Goal: Task Accomplishment & Management: Manage account settings

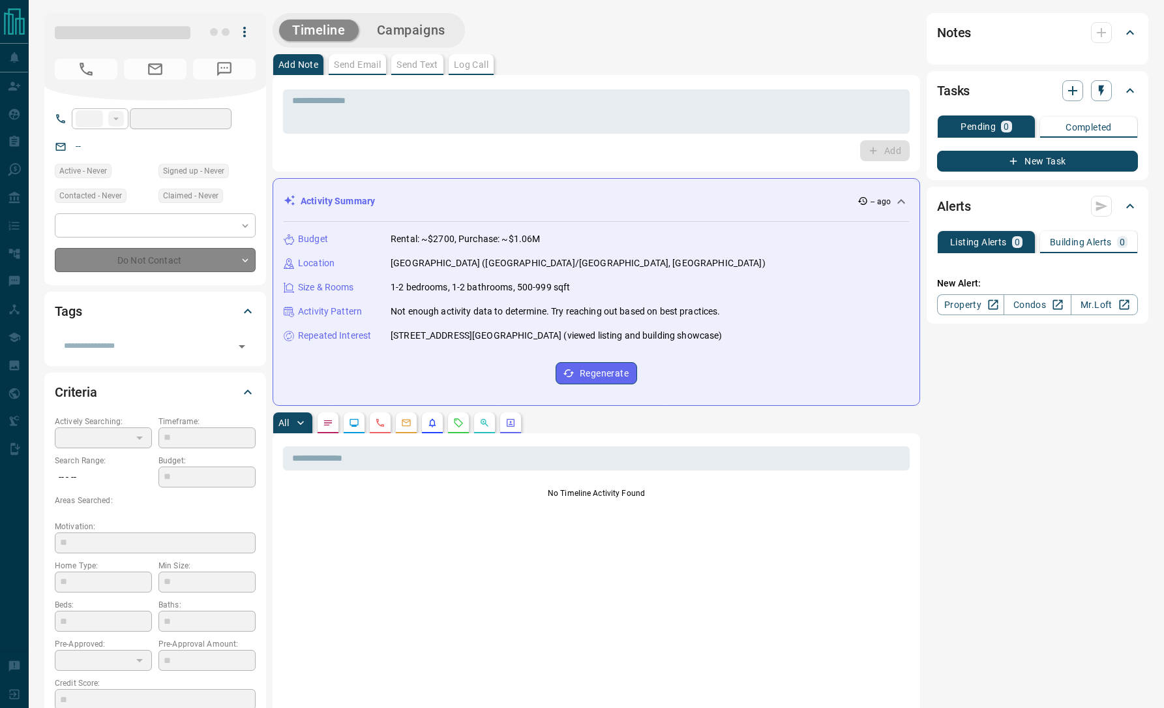
type input "**"
type input "**********"
type input "**"
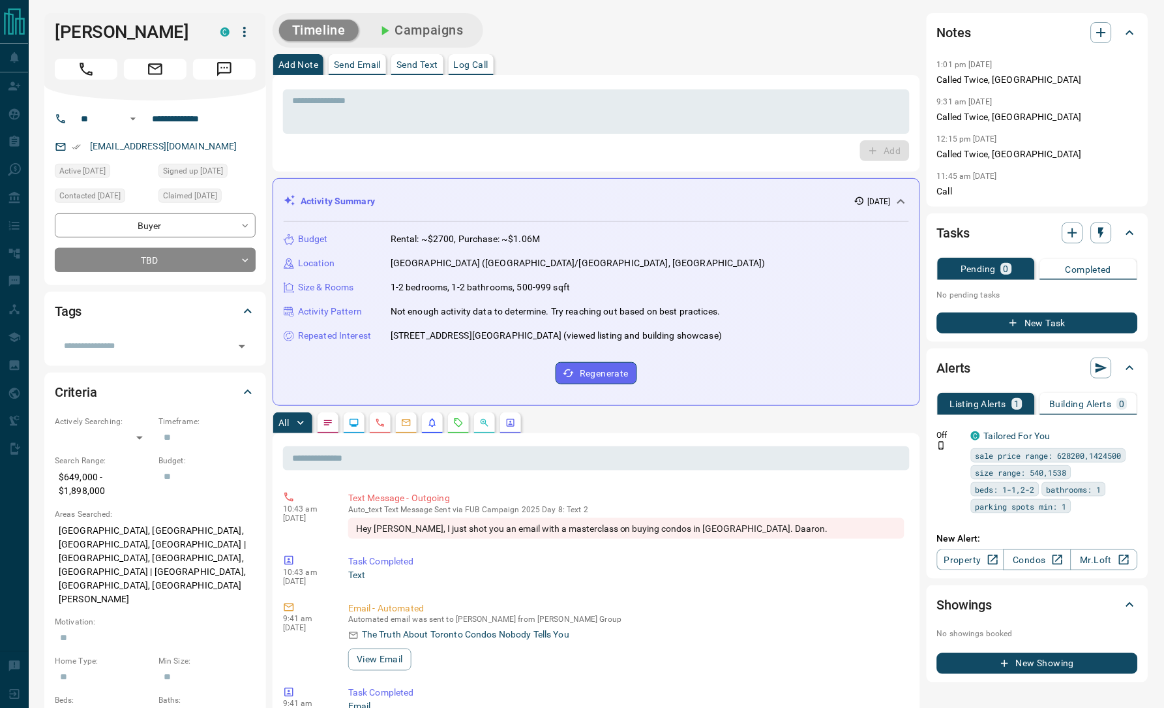
click at [640, 17] on div "Timeline Campaigns" at bounding box center [597, 30] width 648 height 35
click at [553, 47] on div "Timeline Campaigns" at bounding box center [597, 30] width 648 height 35
click at [559, 102] on textarea at bounding box center [596, 111] width 609 height 33
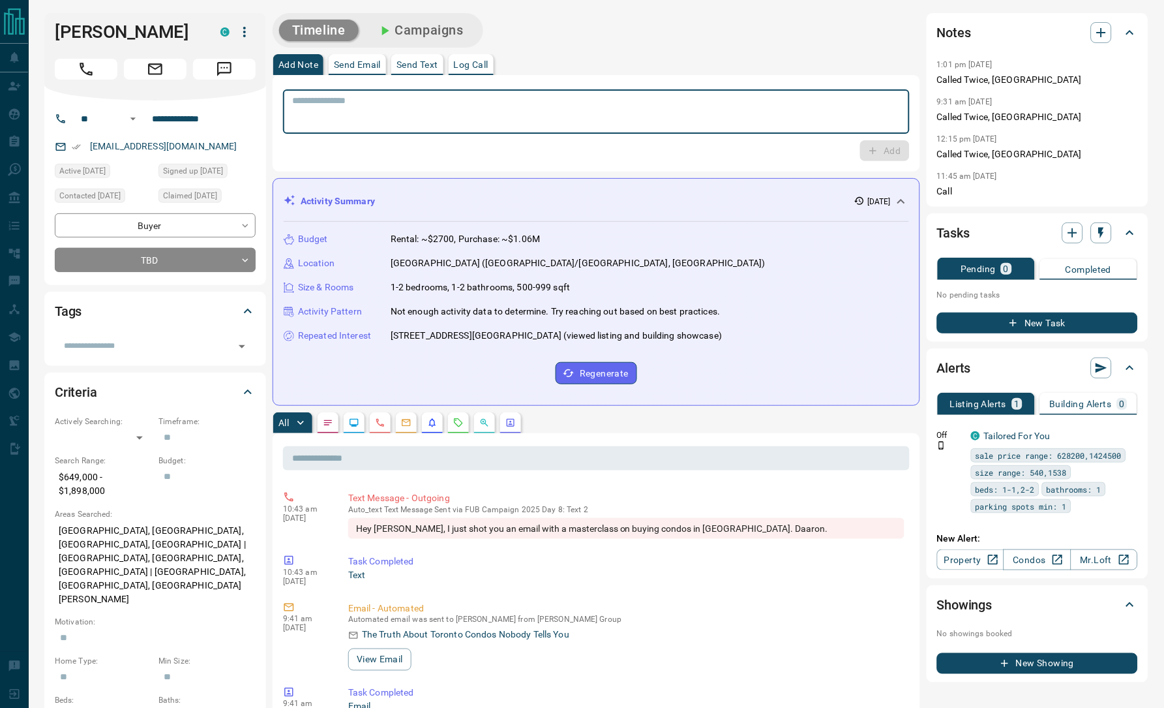
click at [559, 102] on textarea at bounding box center [596, 111] width 609 height 33
paste textarea "**********"
type textarea "**********"
click at [1010, 76] on p "Called Twice, NA -EA" at bounding box center [1038, 80] width 201 height 14
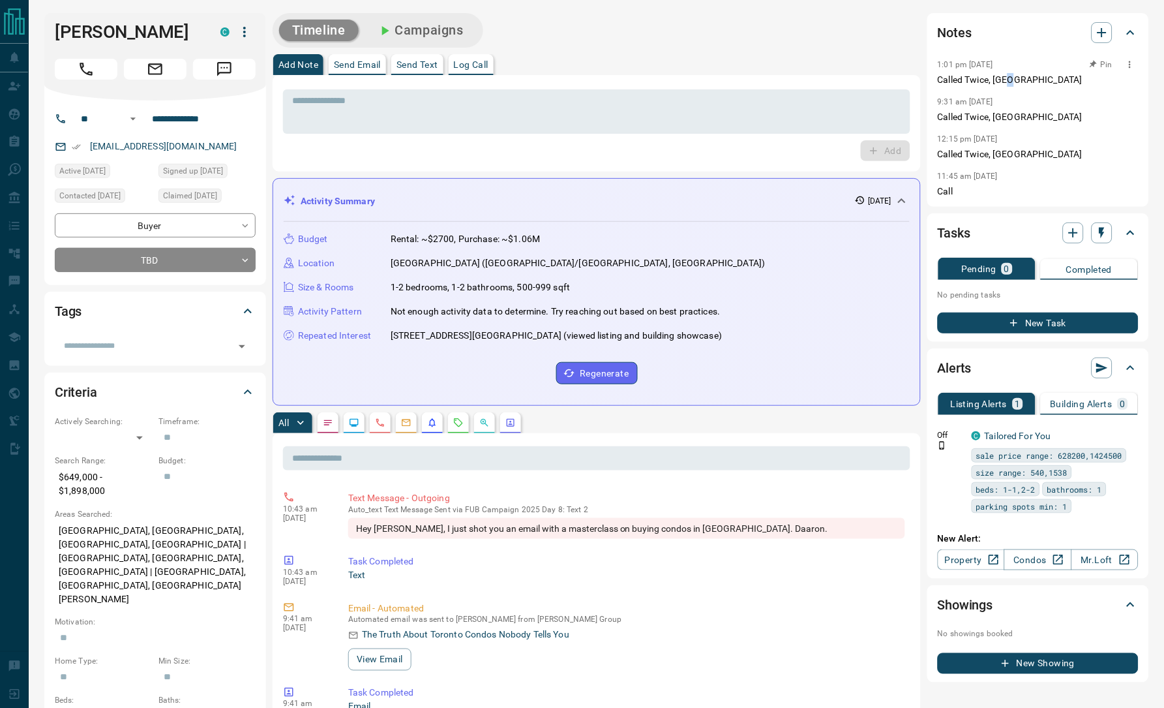
click at [1010, 76] on p "Called Twice, NA -EA" at bounding box center [1038, 80] width 201 height 14
copy p "Called Twice, NA -EA"
click at [765, 91] on div "* ​" at bounding box center [596, 111] width 627 height 44
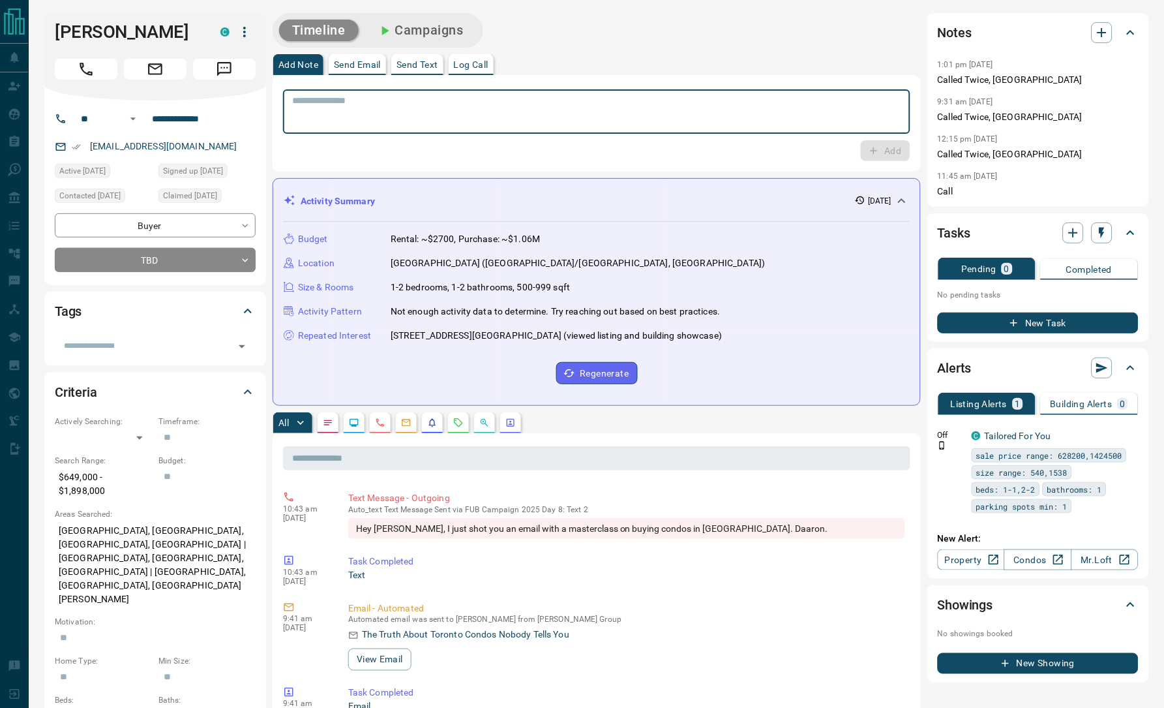
paste textarea "**********"
type textarea "**********"
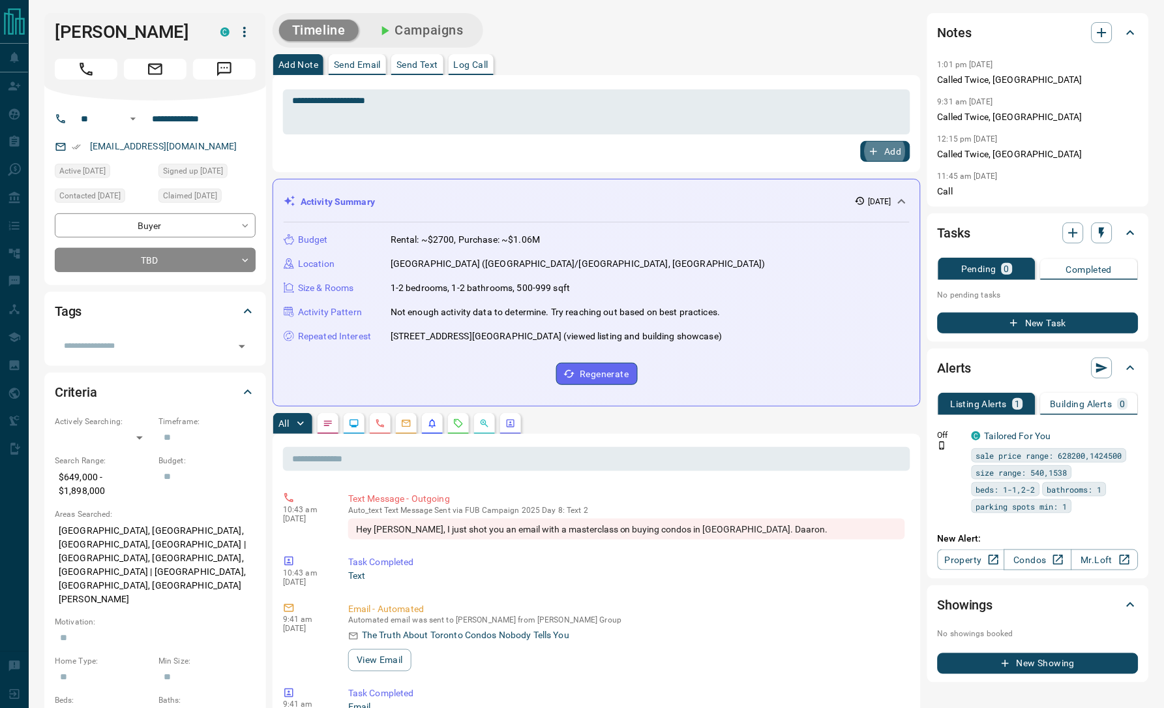
click at [861, 141] on button "Add" at bounding box center [886, 151] width 50 height 21
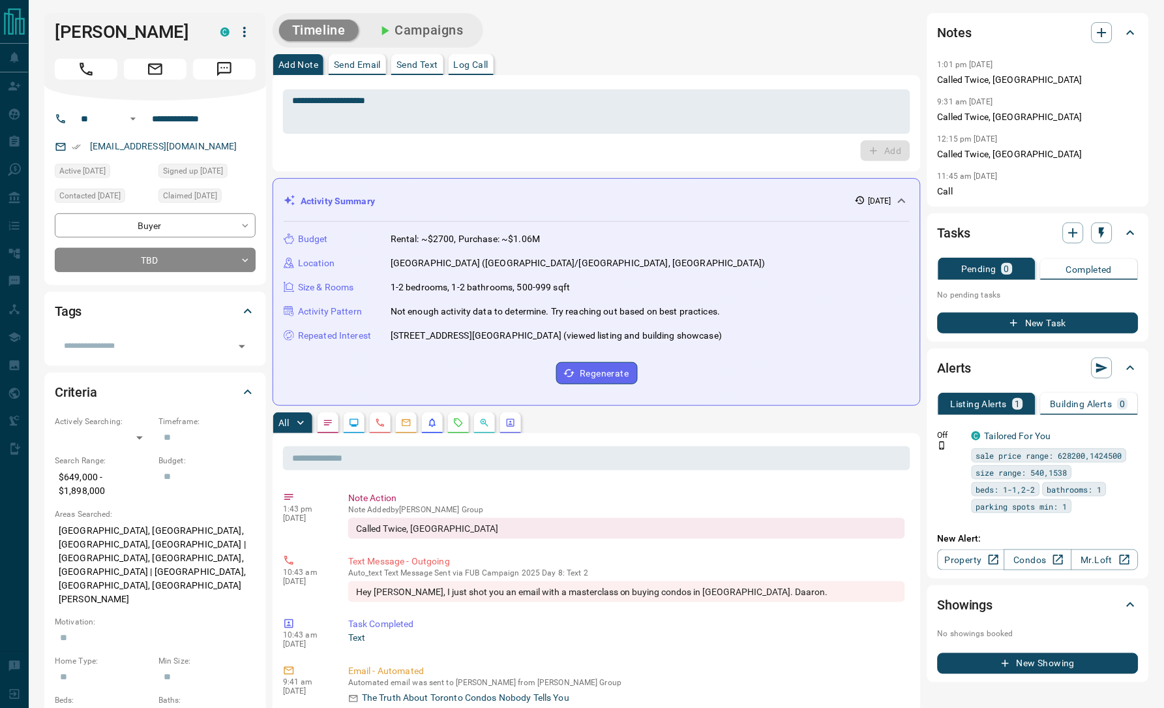
click at [748, 54] on div "Add Note Send Email Send Text Log Call" at bounding box center [597, 64] width 648 height 21
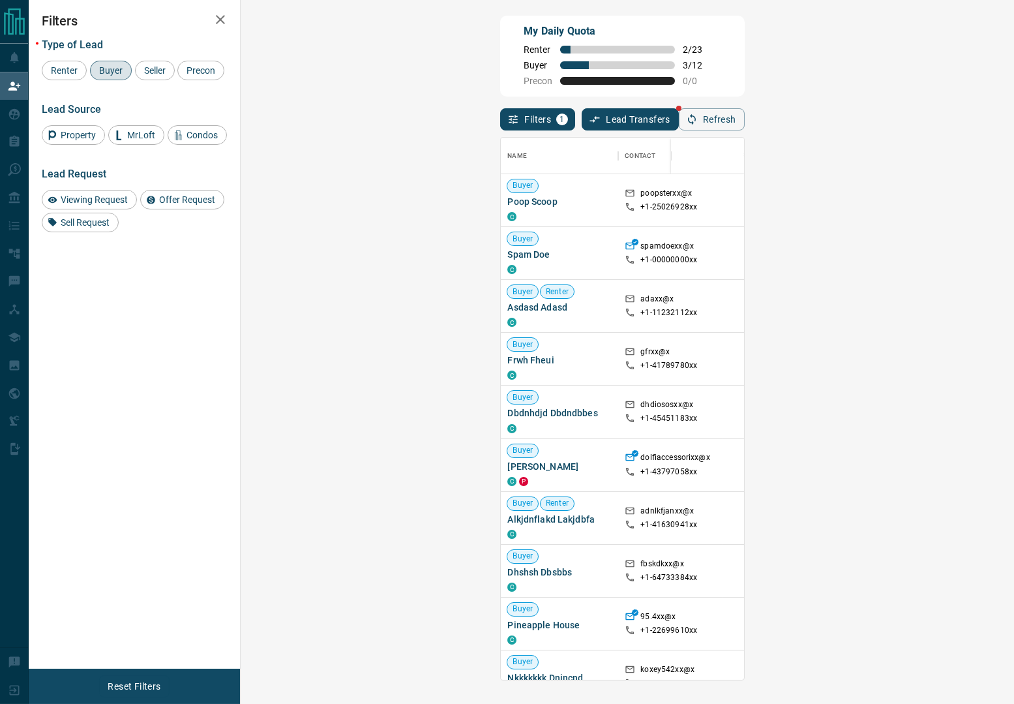
scroll to position [527, 730]
click at [744, 55] on div "My Daily Quota Renter 2 / 23 Buyer 3 / 12 Precon 0 / 0" at bounding box center [622, 56] width 244 height 81
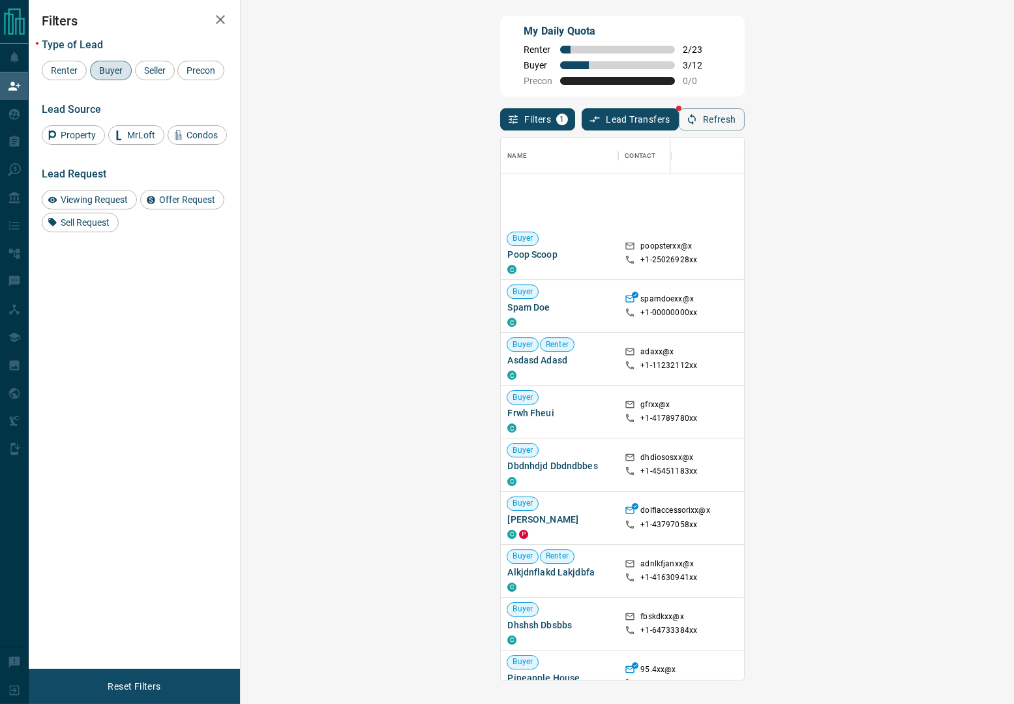
scroll to position [326, 0]
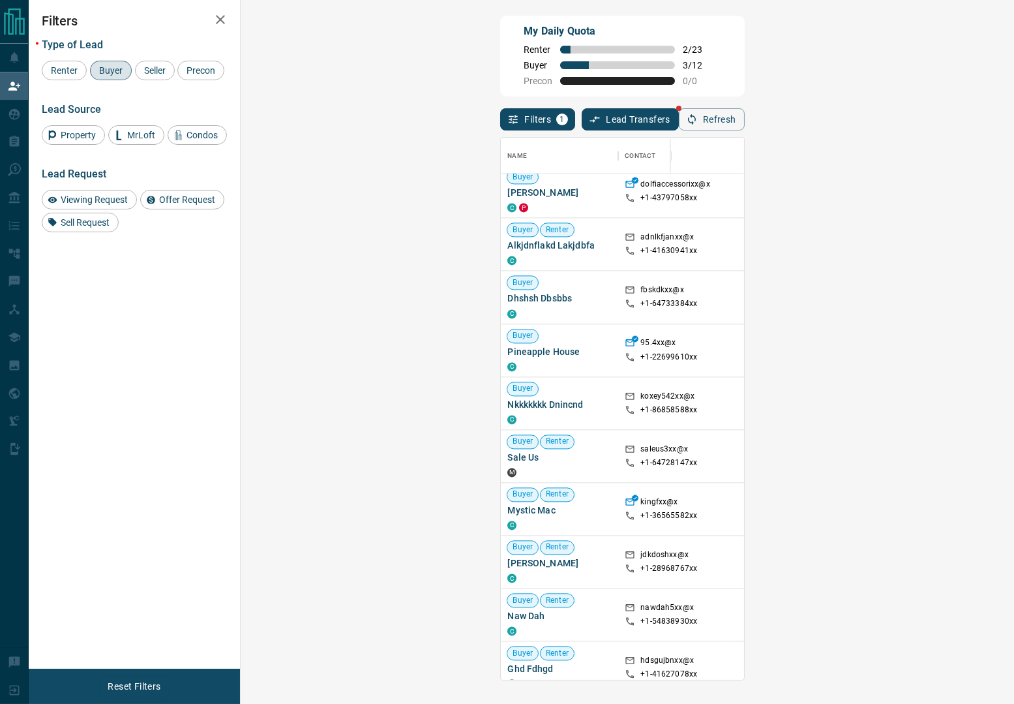
click at [744, 51] on div "My Daily Quota Renter 2 / 23 Buyer 3 / 12 Precon 0 / 0" at bounding box center [622, 56] width 244 height 81
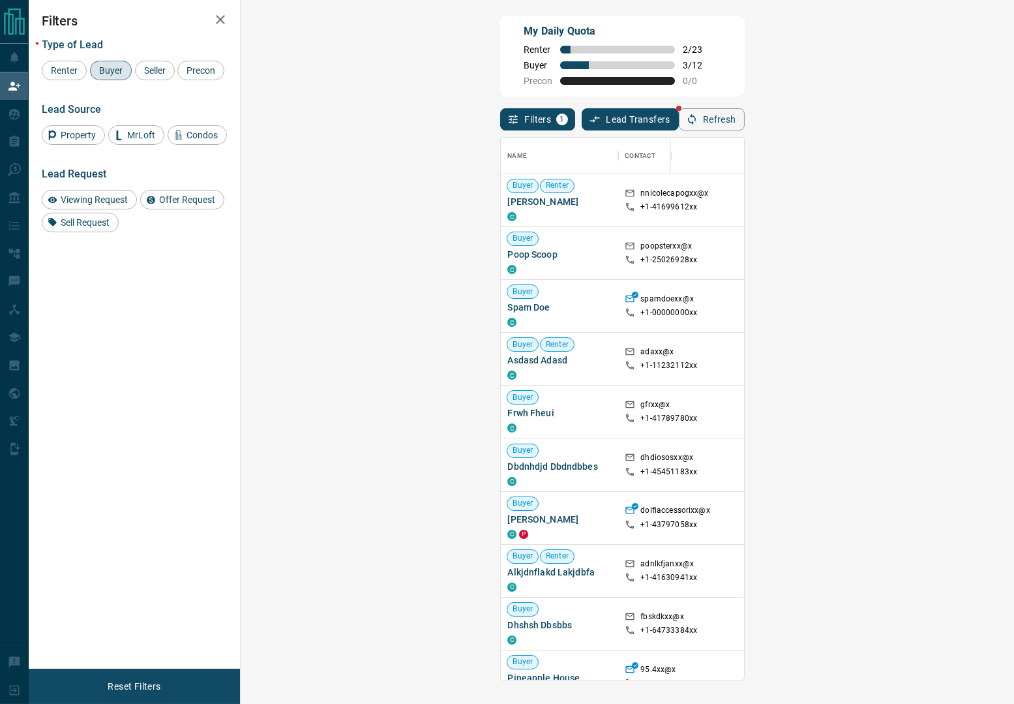
scroll to position [527, 730]
click at [744, 67] on div "My Daily Quota Renter 2 / 23 Buyer 3 / 12 Precon 0 / 0" at bounding box center [622, 56] width 244 height 81
click at [652, 93] on div "My Daily Quota Renter 2 / 23 Buyer 3 / 12 Precon 0 / 0" at bounding box center [622, 56] width 244 height 81
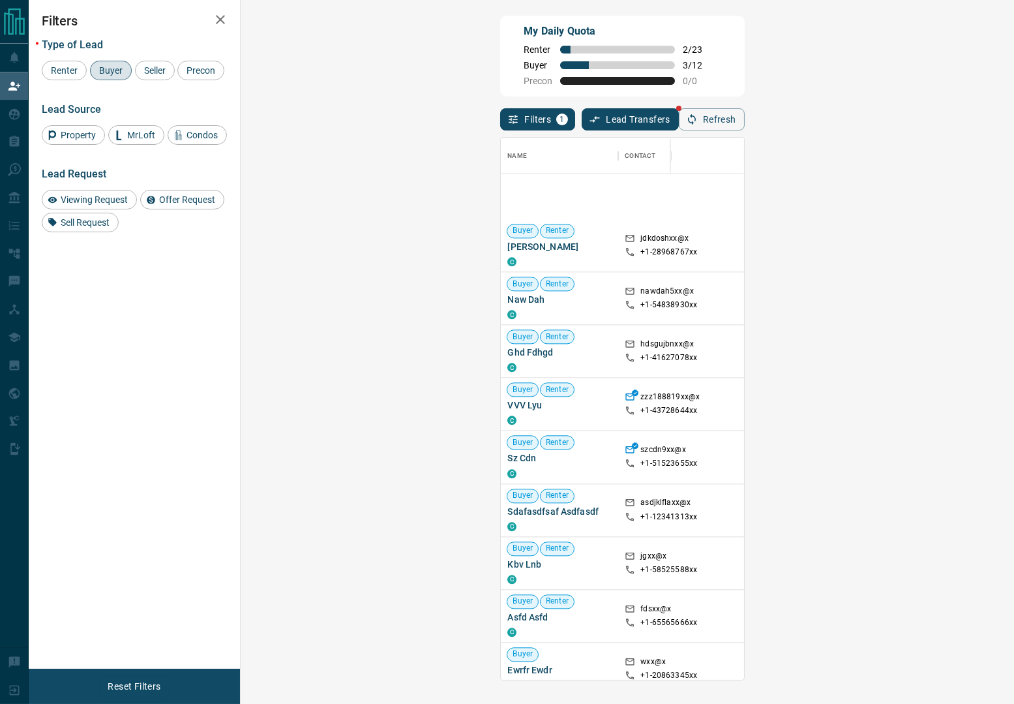
scroll to position [832, 0]
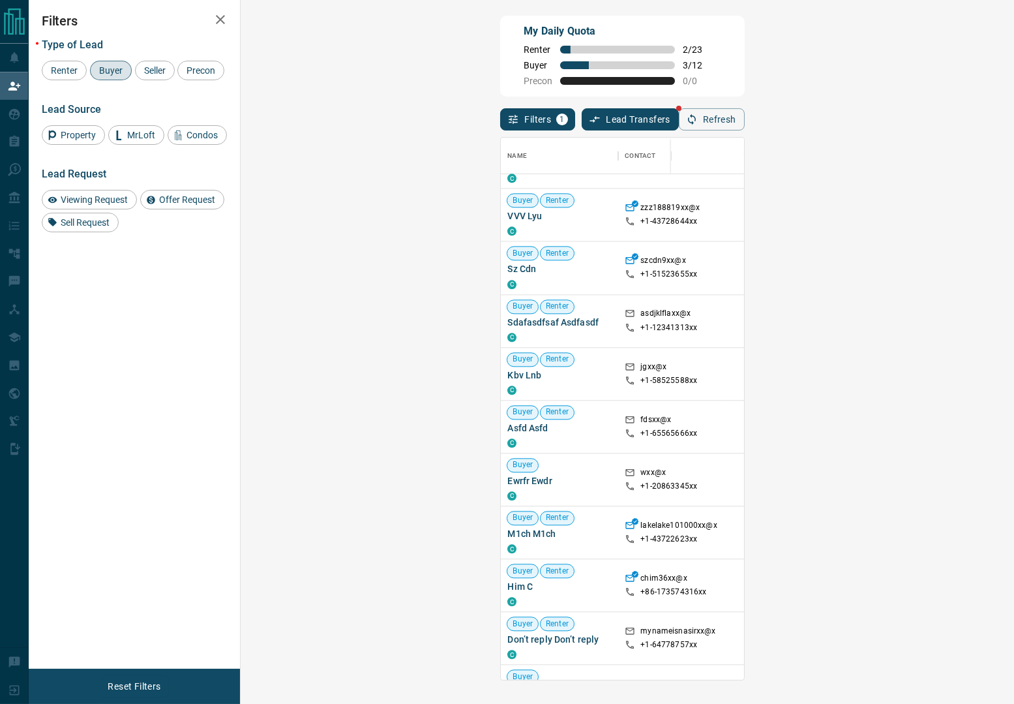
click at [744, 82] on div "My Daily Quota Renter 2 / 23 Buyer 3 / 12 Precon 0 / 0" at bounding box center [622, 56] width 244 height 81
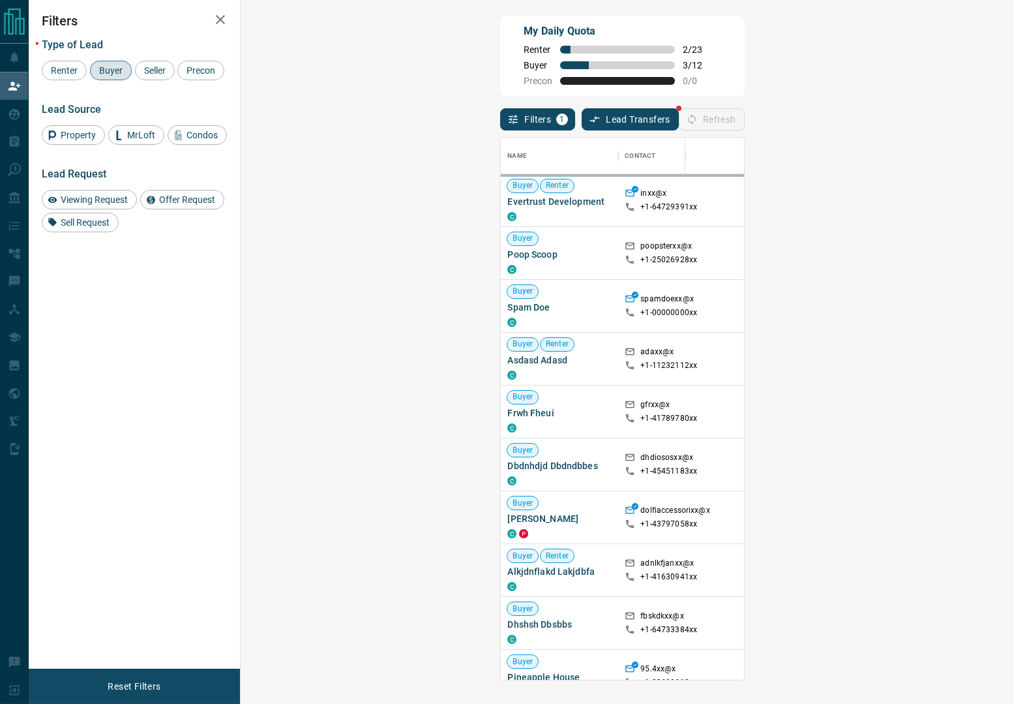
scroll to position [527, 730]
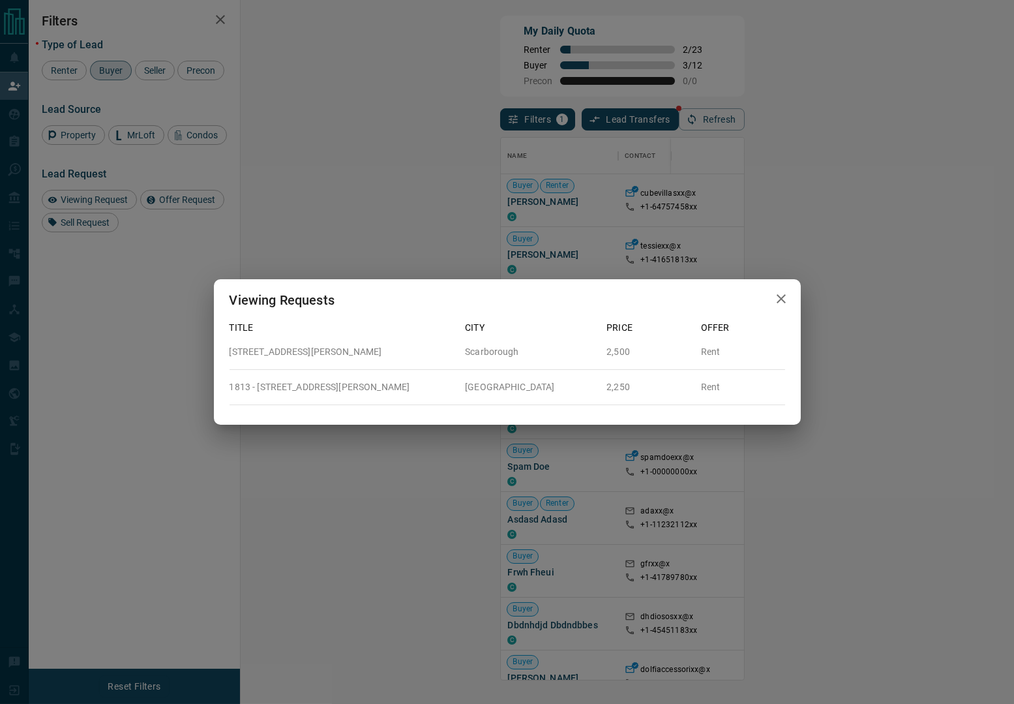
click at [766, 307] on div "Viewing Requests" at bounding box center [507, 300] width 587 height 42
click at [779, 299] on icon "button" at bounding box center [782, 299] width 16 height 16
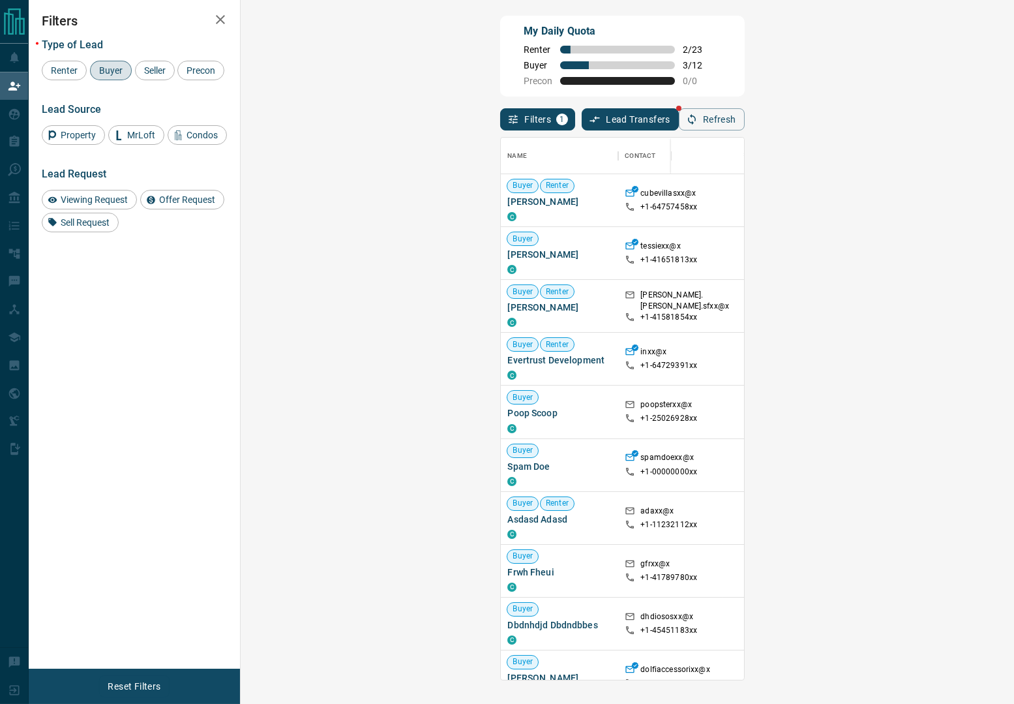
click at [744, 42] on div "My Daily Quota Renter 2 / 23 Buyer 3 / 12 Precon 0 / 0" at bounding box center [622, 56] width 244 height 81
click at [745, 110] on button "Refresh" at bounding box center [712, 119] width 66 height 22
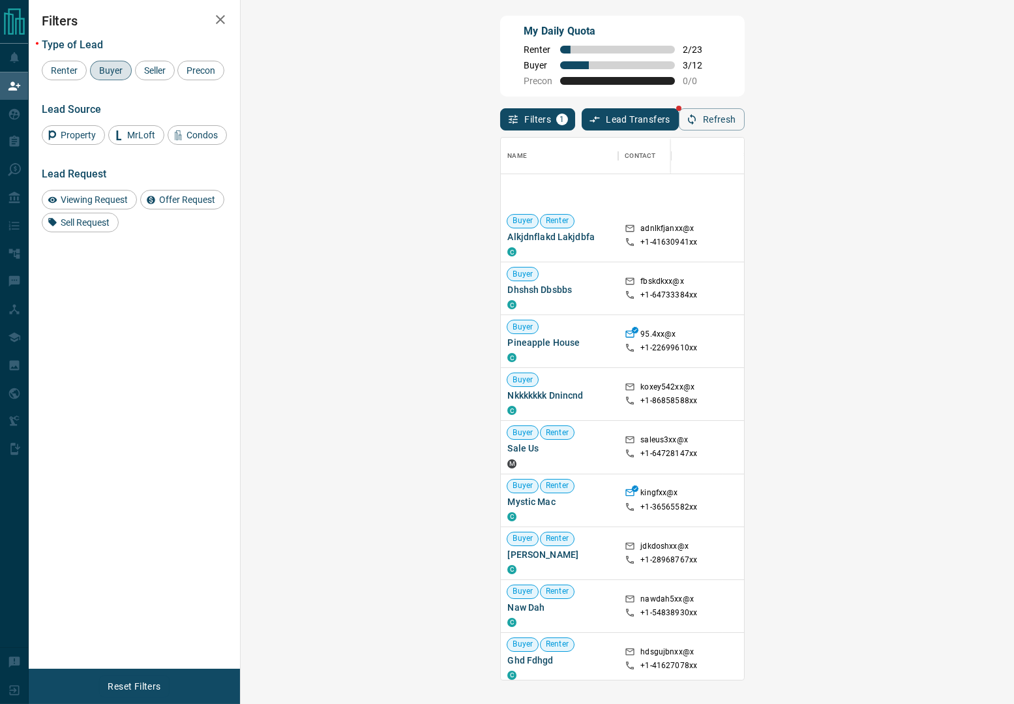
scroll to position [652, 0]
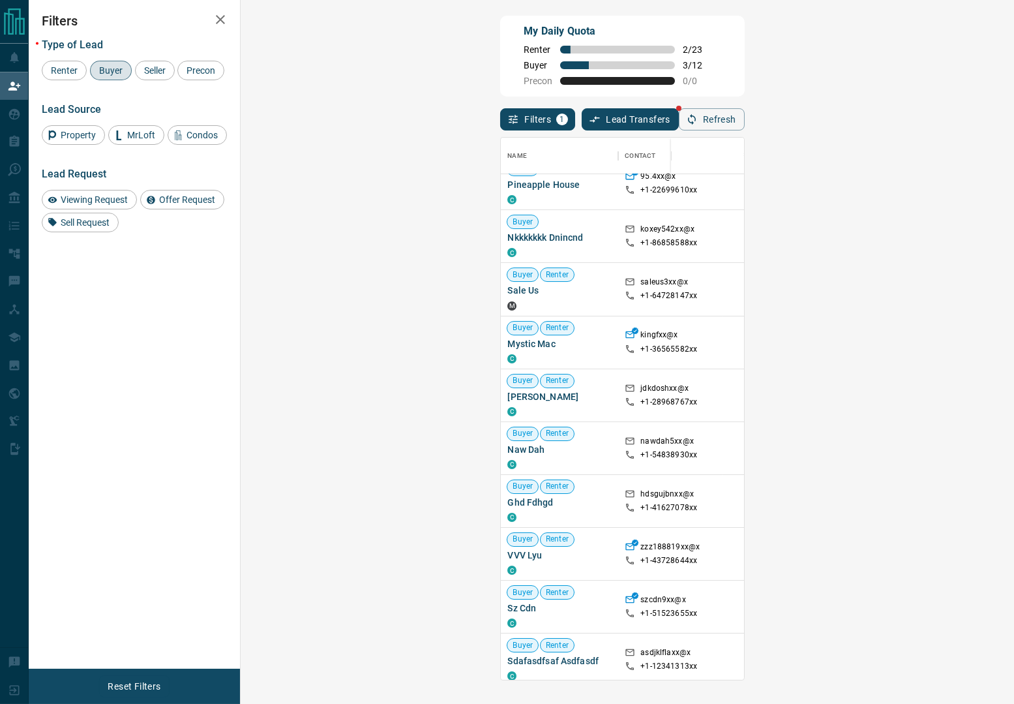
click at [744, 66] on div "My Daily Quota Renter 2 / 23 Buyer 3 / 12 Precon 0 / 0" at bounding box center [622, 56] width 244 height 81
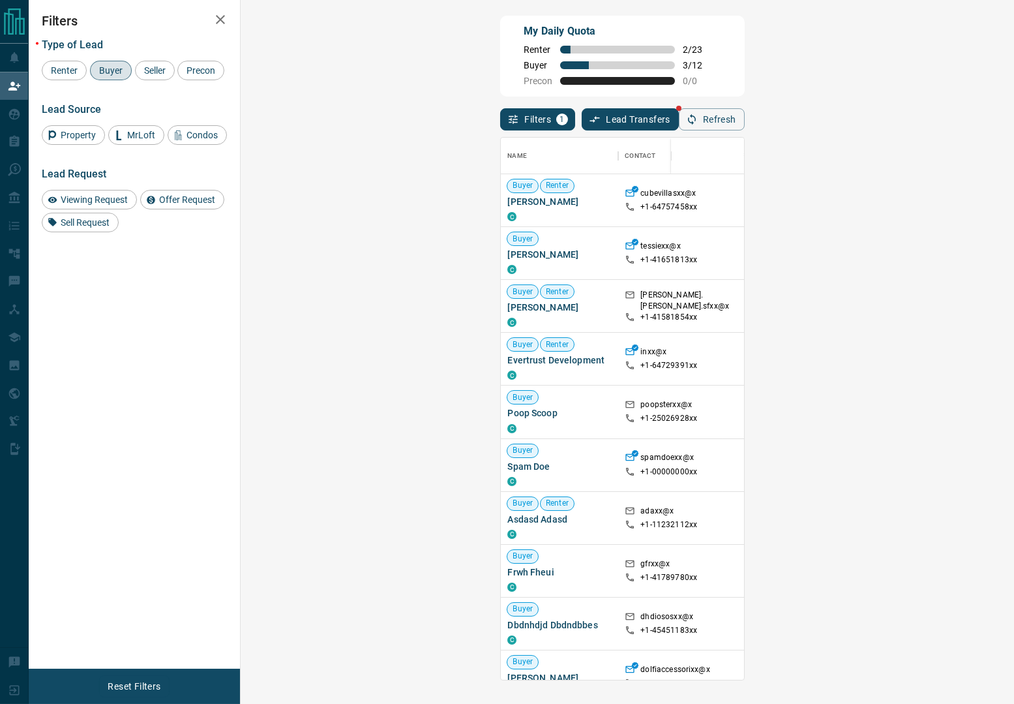
scroll to position [527, 730]
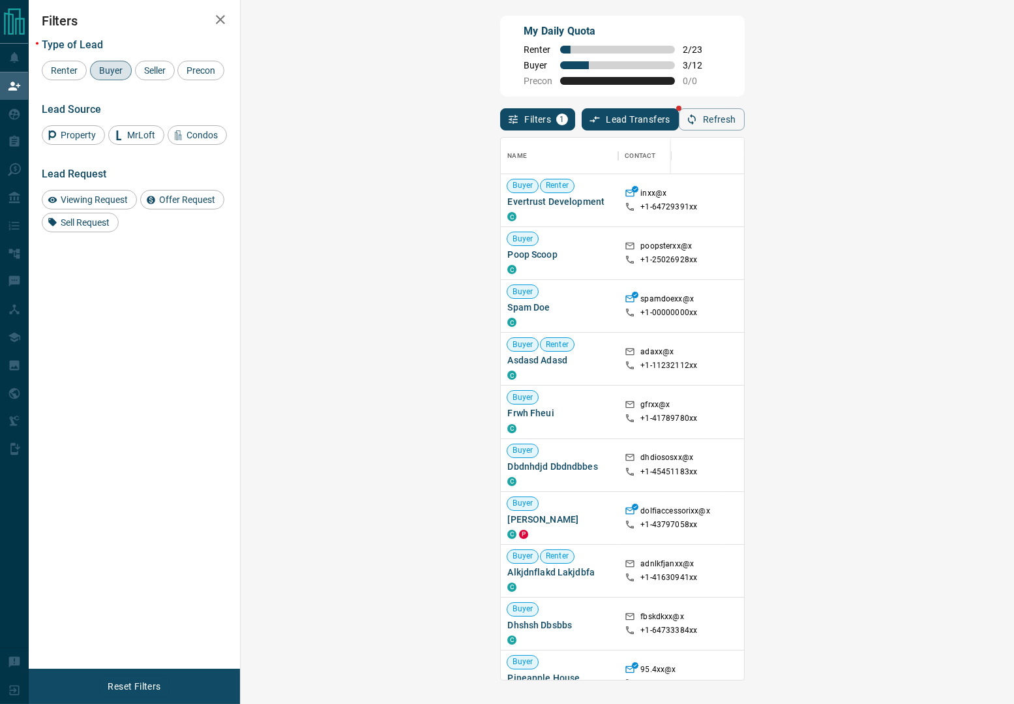
click at [670, 47] on div "My Daily Quota Renter 2 / 23 Buyer 3 / 12 Precon 0 / 0" at bounding box center [622, 56] width 244 height 81
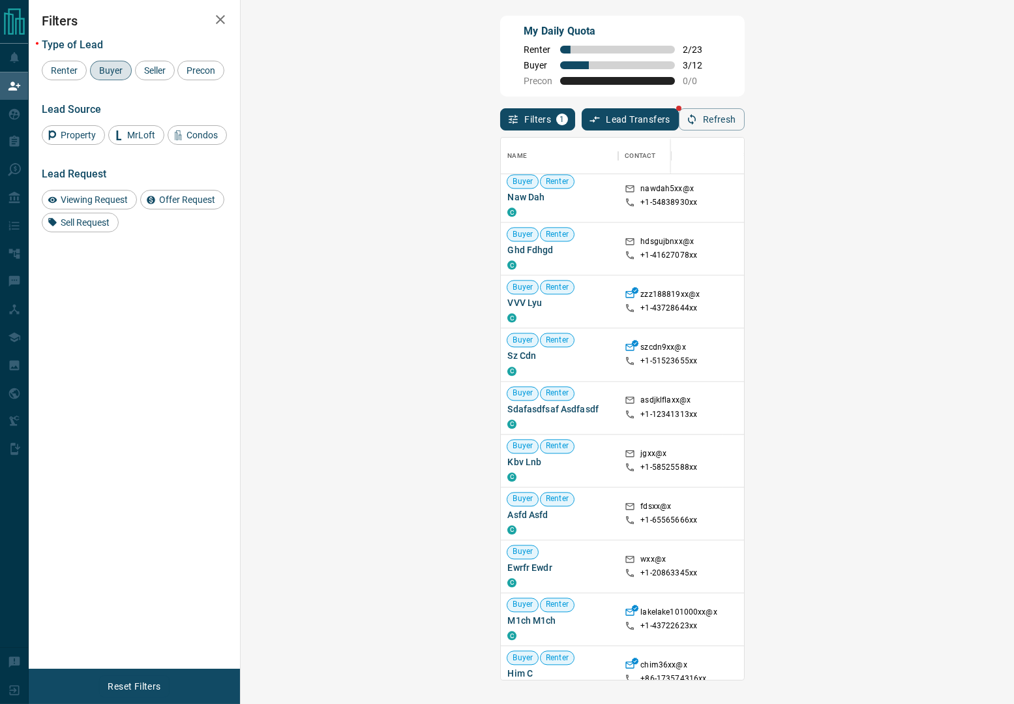
scroll to position [832, 0]
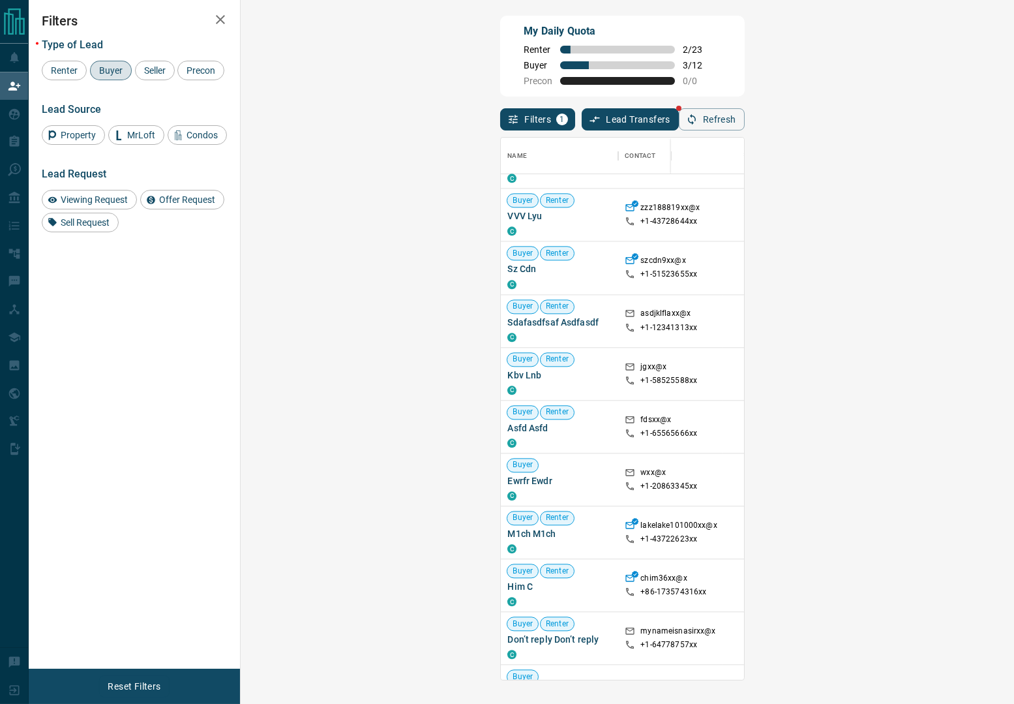
click at [569, 59] on div "My Daily Quota Renter 2 / 23 Buyer 3 / 12 Precon 0 / 0" at bounding box center [622, 56] width 244 height 81
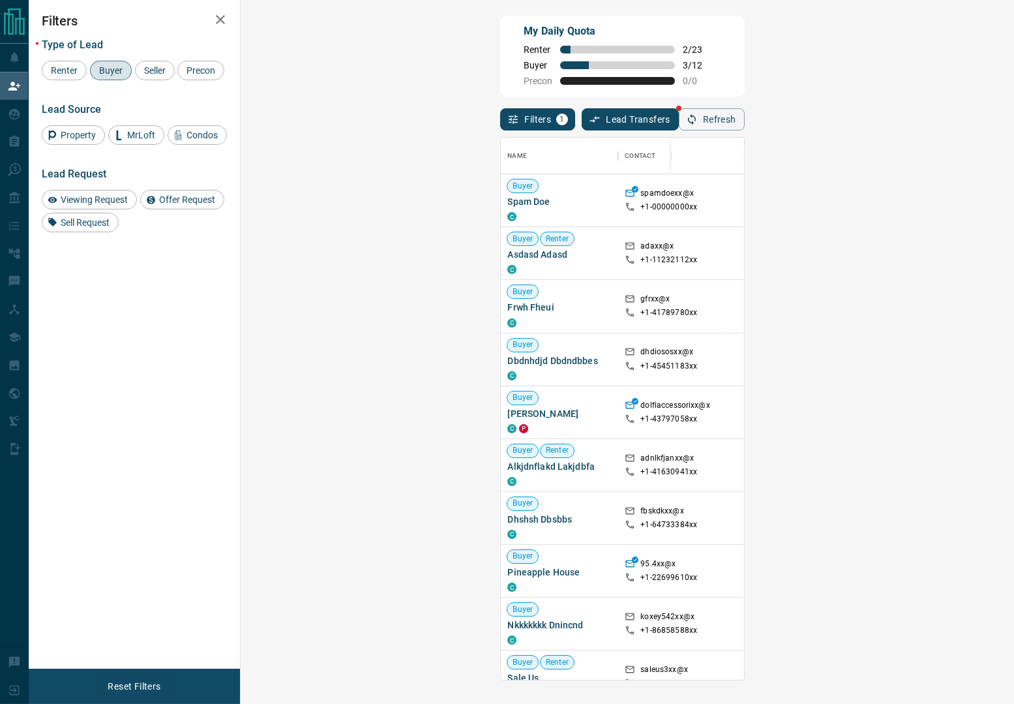
scroll to position [489, 0]
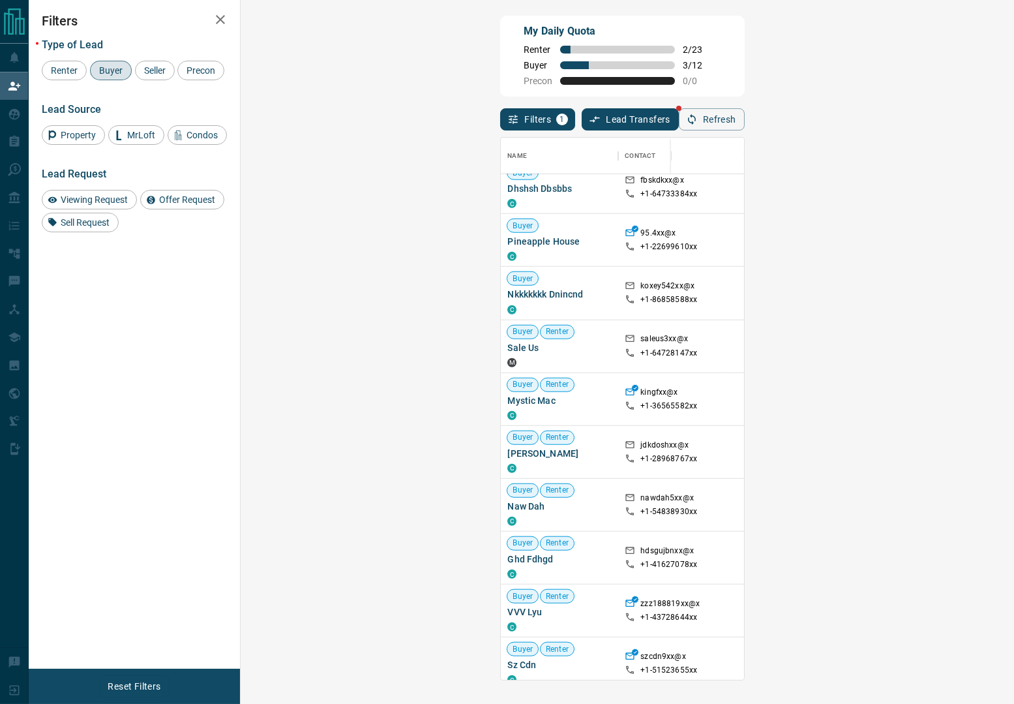
click at [625, 57] on div "My Daily Quota Renter 2 / 23 Buyer 3 / 12 Precon 0 / 0" at bounding box center [622, 56] width 244 height 81
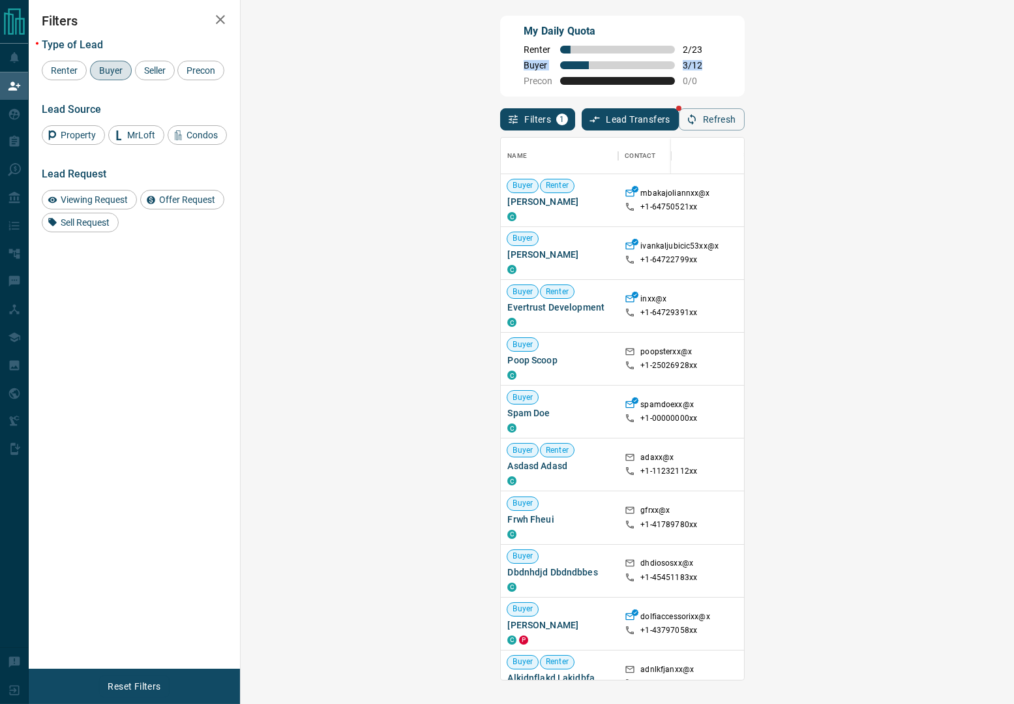
scroll to position [527, 730]
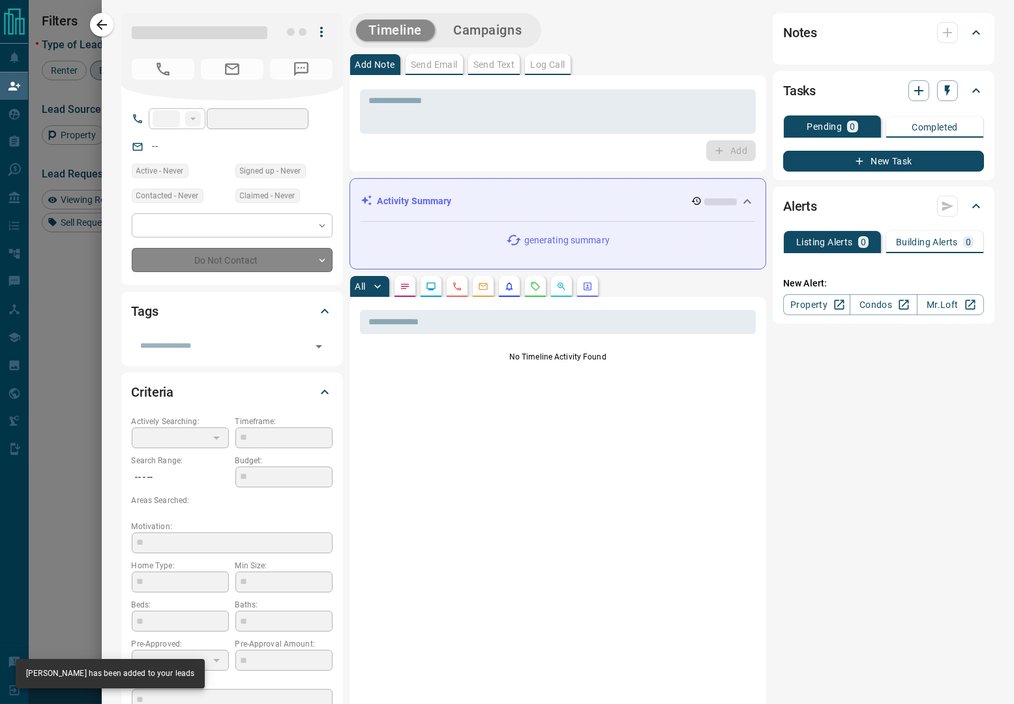
type input "**"
type input "**********"
type input "**"
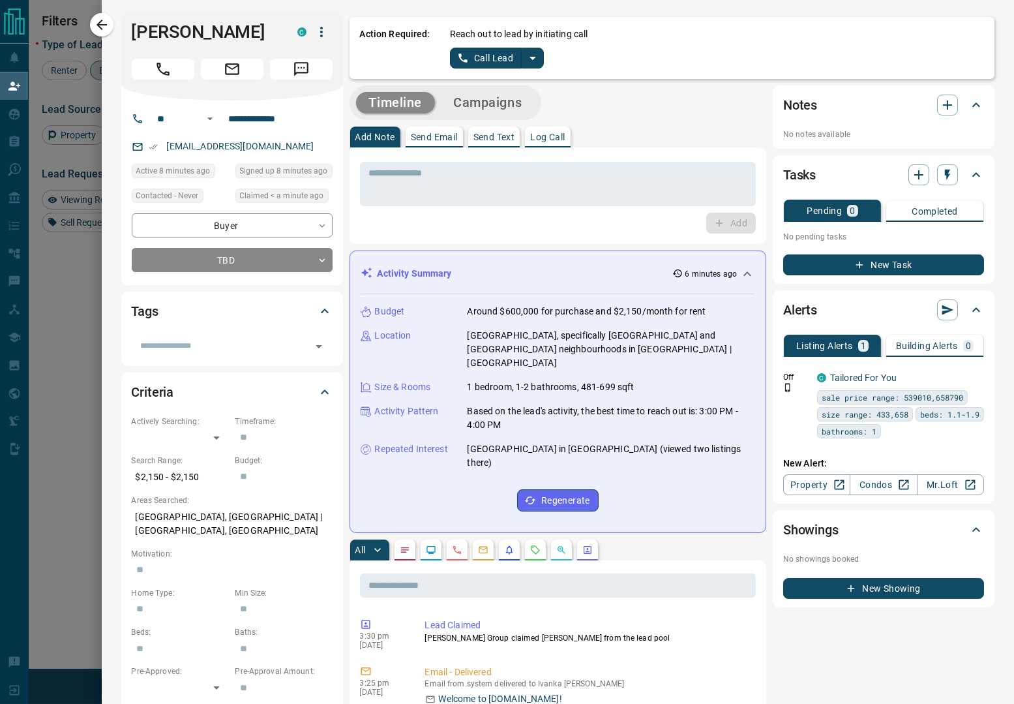
click at [533, 46] on div "Reach out to lead by initiating call Call Lead" at bounding box center [717, 47] width 534 height 41
click at [534, 52] on icon "split button" at bounding box center [533, 58] width 16 height 16
click at [509, 102] on li "Log Manual Call" at bounding box center [497, 103] width 80 height 20
click at [496, 61] on button "Log Manual Call" at bounding box center [493, 58] width 86 height 21
click at [483, 65] on button "No" at bounding box center [486, 58] width 23 height 20
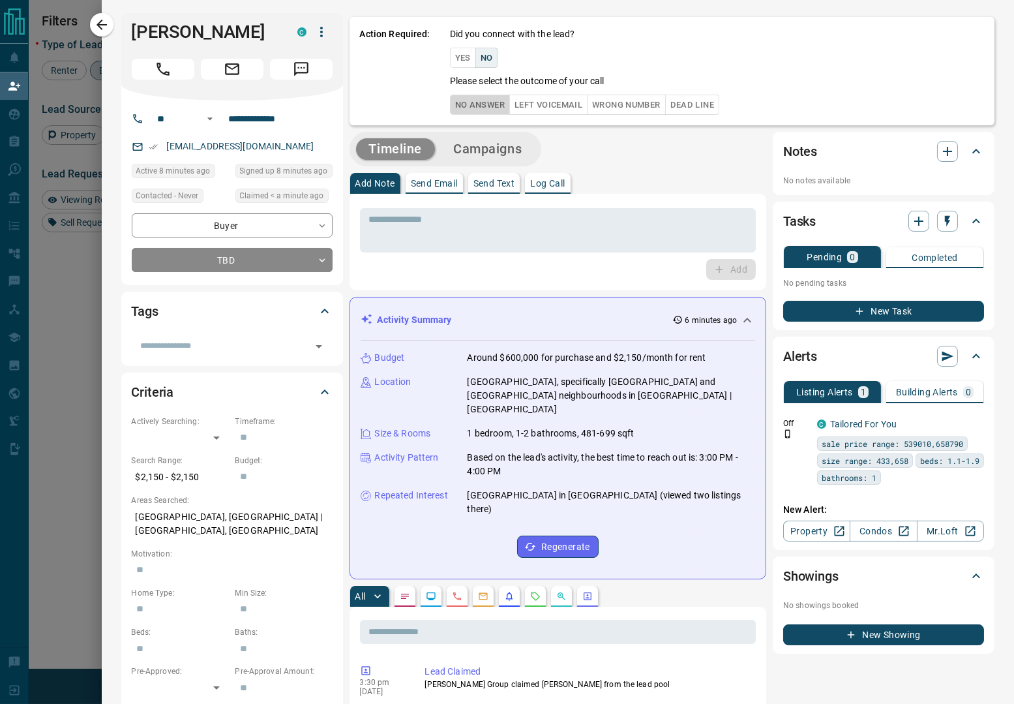
click at [466, 115] on button "No Answer" at bounding box center [480, 105] width 60 height 20
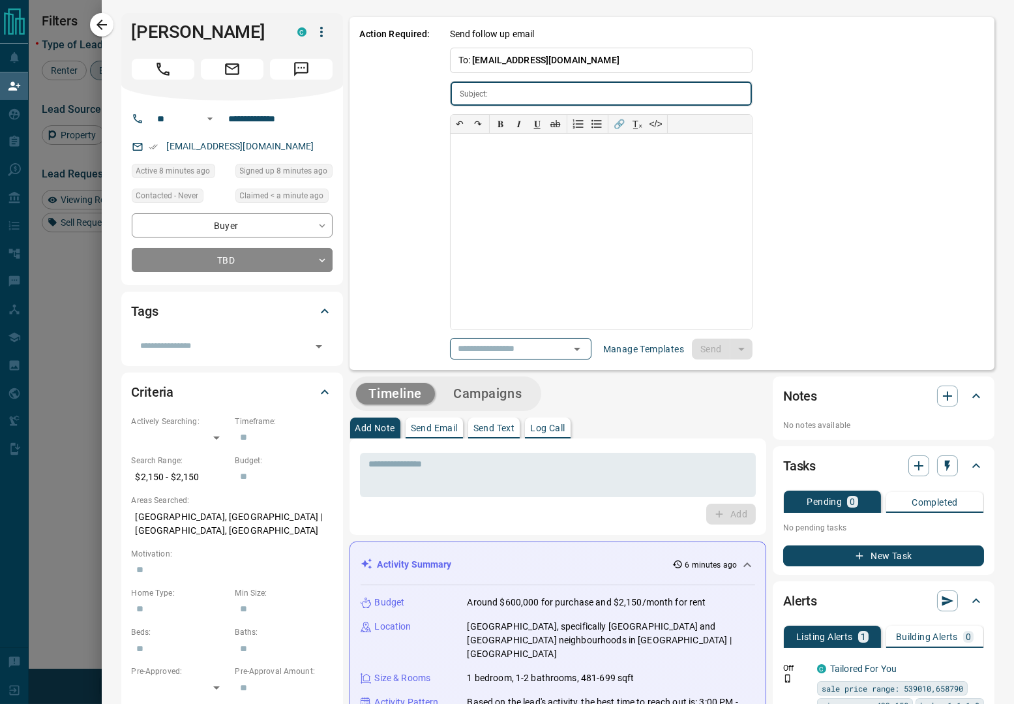
type input "**********"
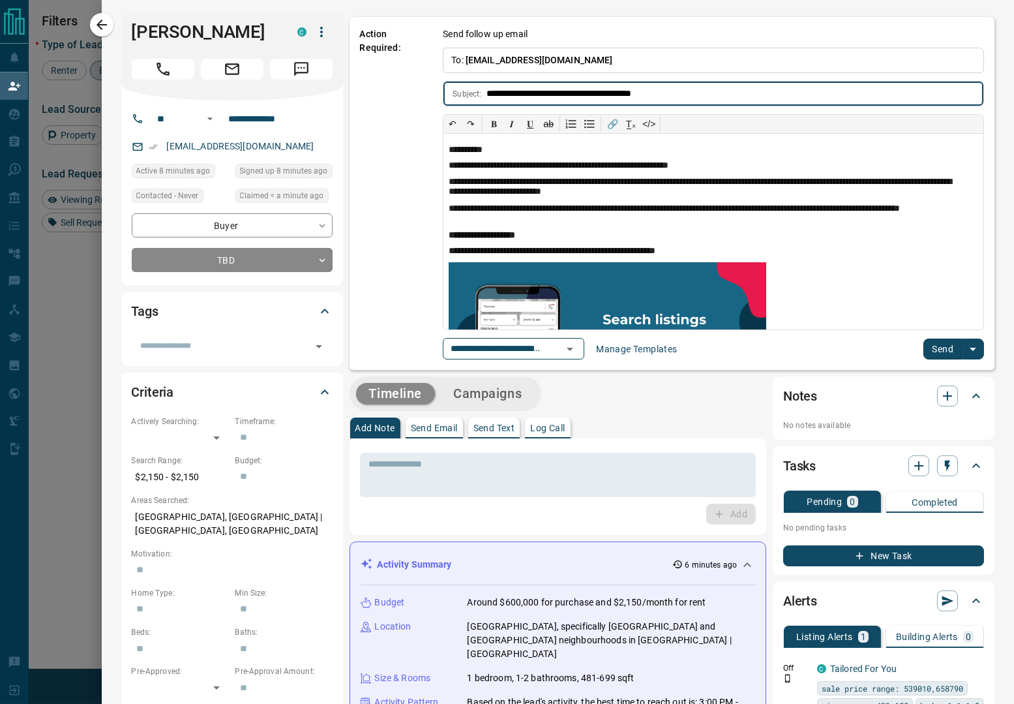
click at [939, 340] on button "Send" at bounding box center [943, 348] width 38 height 21
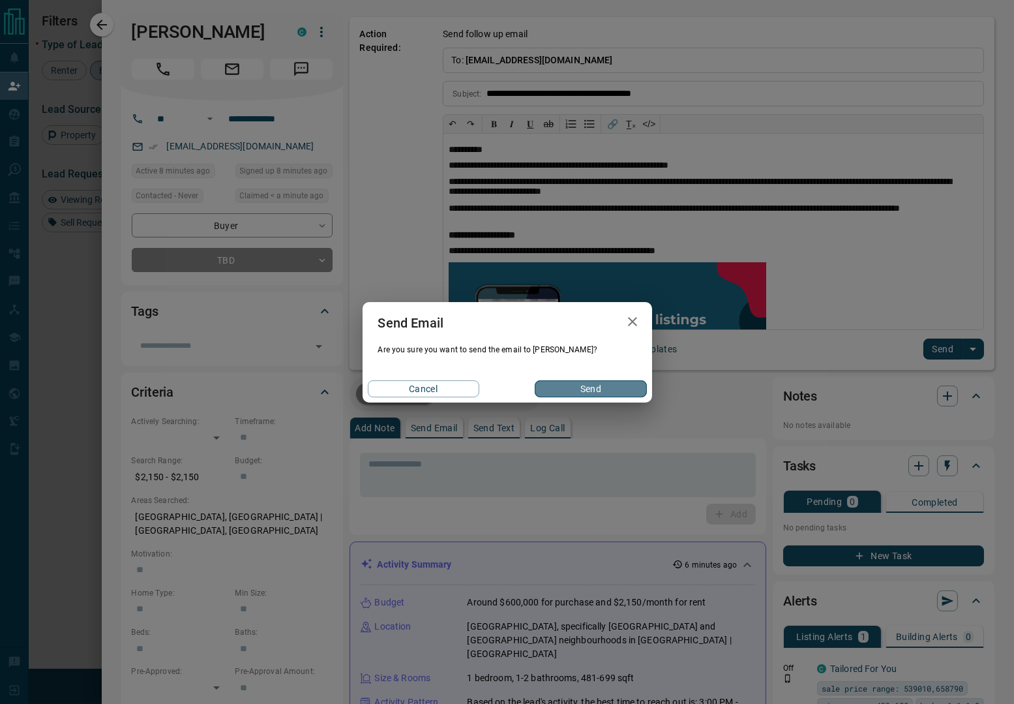
click at [565, 392] on button "Send" at bounding box center [591, 388] width 112 height 17
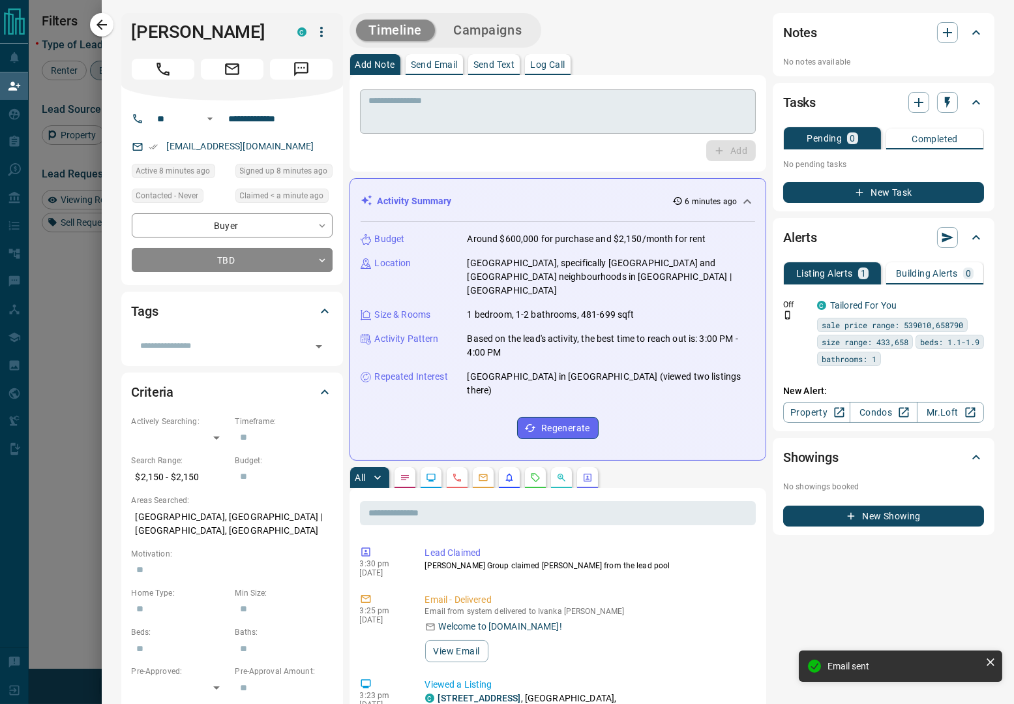
drag, startPoint x: 564, startPoint y: 130, endPoint x: 565, endPoint y: 116, distance: 13.8
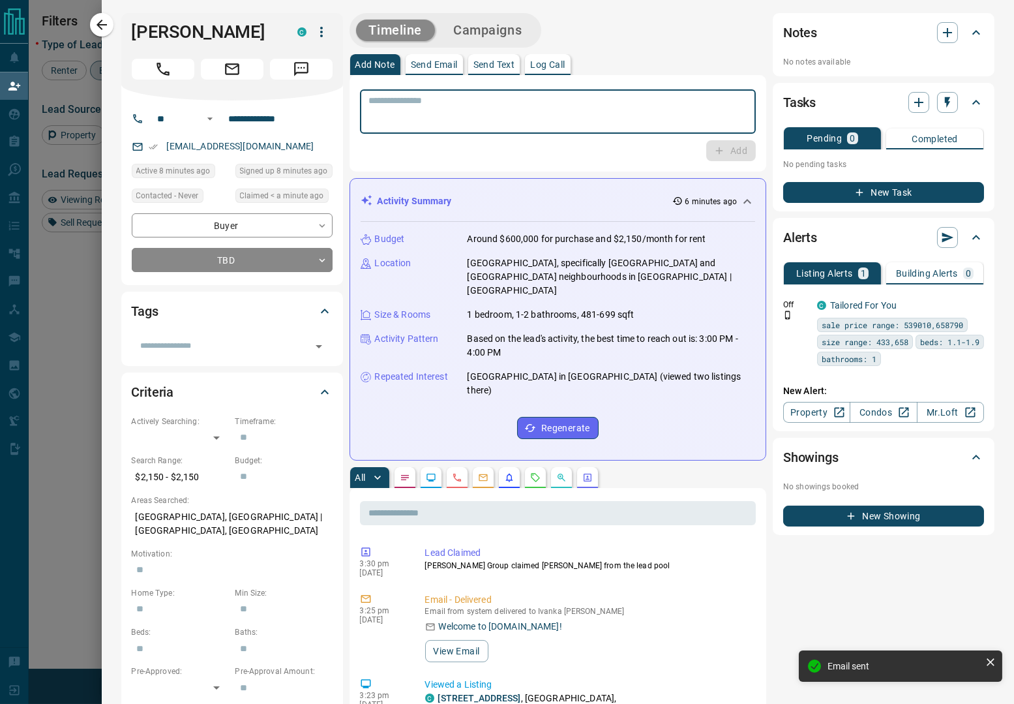
click at [564, 112] on textarea at bounding box center [558, 111] width 378 height 33
paste textarea "**********"
type textarea "**********"
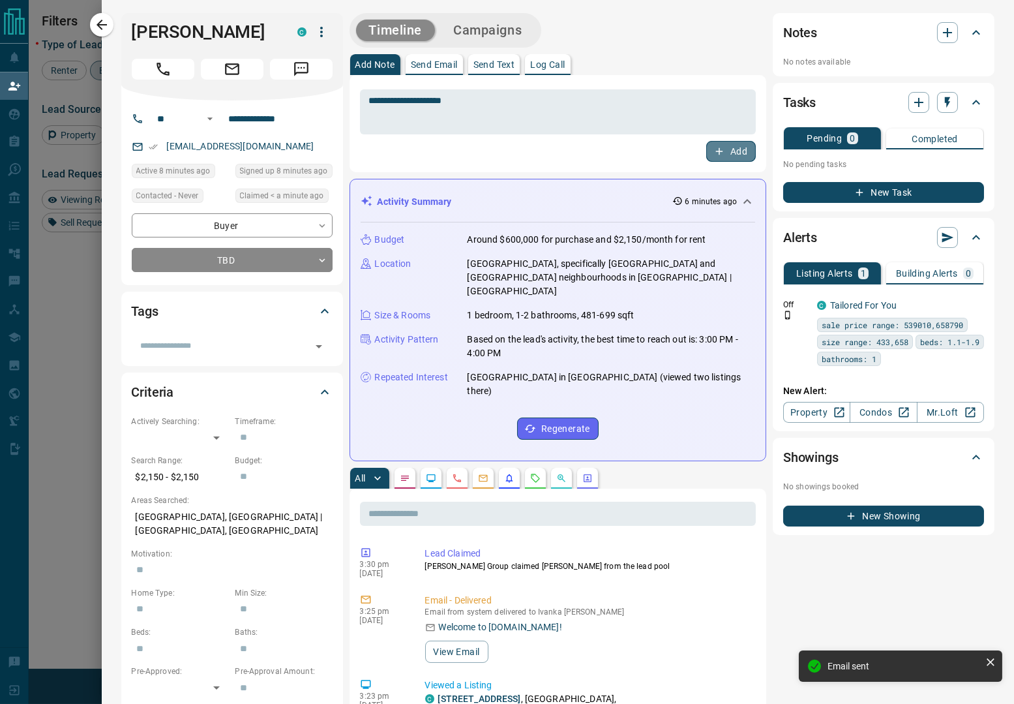
click at [715, 155] on button "Add" at bounding box center [731, 151] width 50 height 21
click at [474, 17] on div "Timeline Campaigns" at bounding box center [445, 30] width 185 height 27
click at [479, 24] on button "Campaigns" at bounding box center [487, 31] width 95 height 22
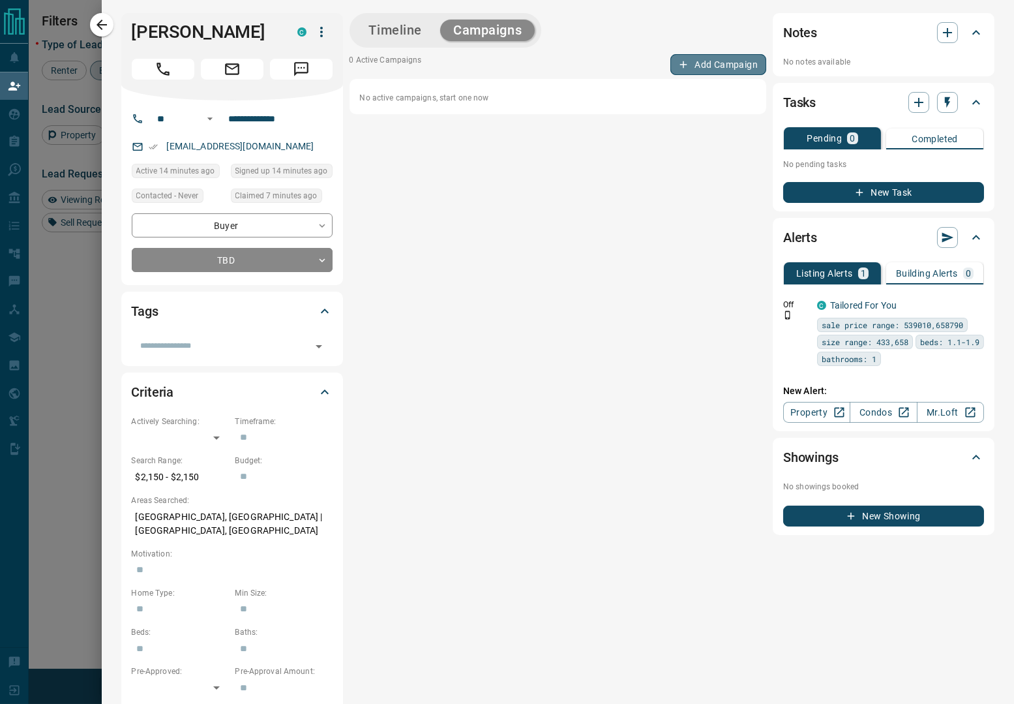
click at [706, 62] on button "Add Campaign" at bounding box center [718, 64] width 96 height 21
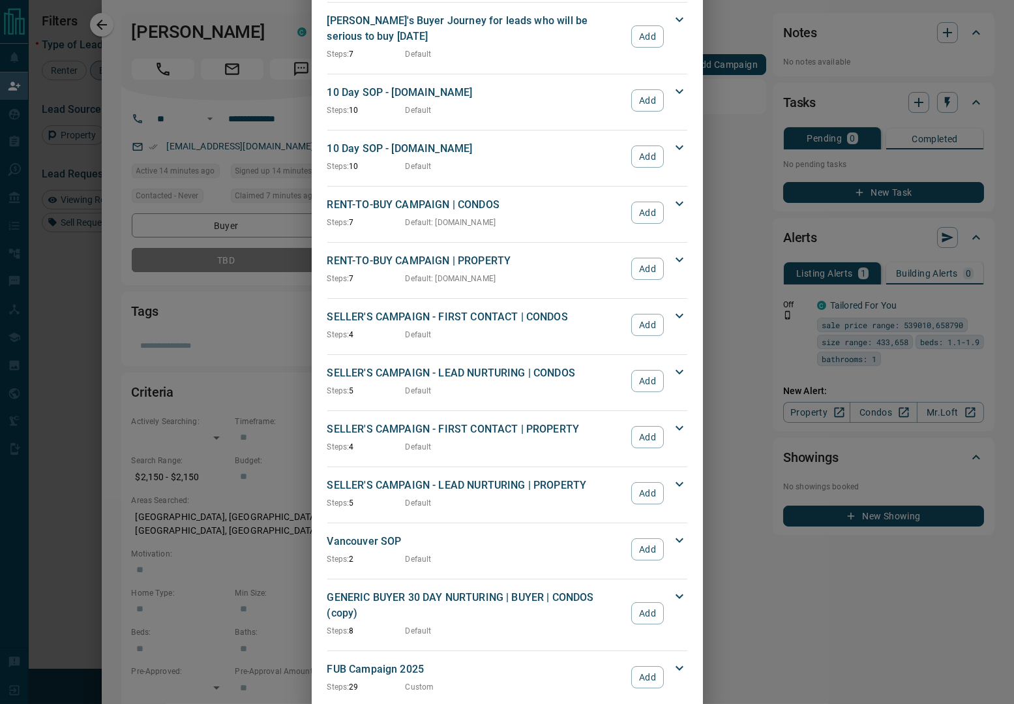
scroll to position [874, 0]
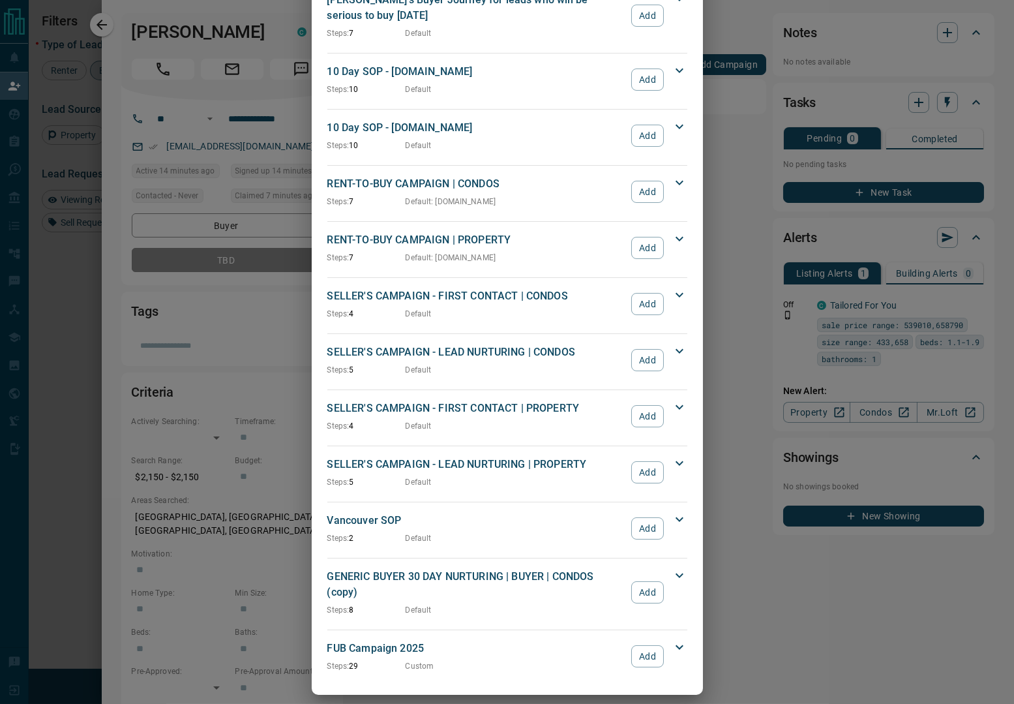
click at [638, 646] on button "Add" at bounding box center [647, 656] width 32 height 22
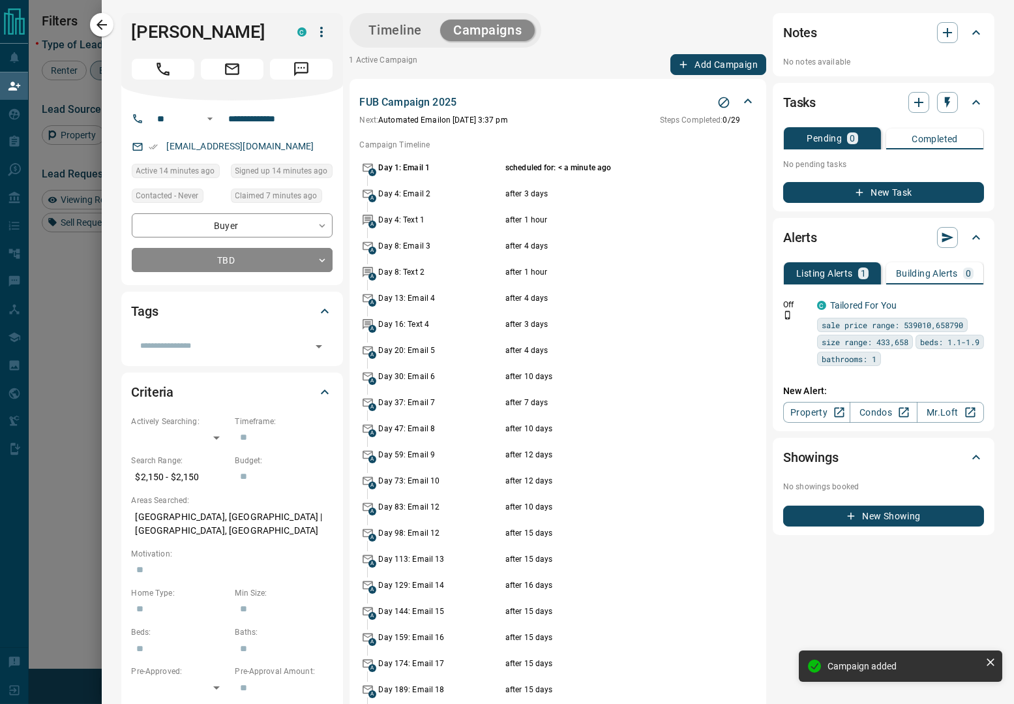
click at [104, 29] on icon "button" at bounding box center [102, 25] width 16 height 16
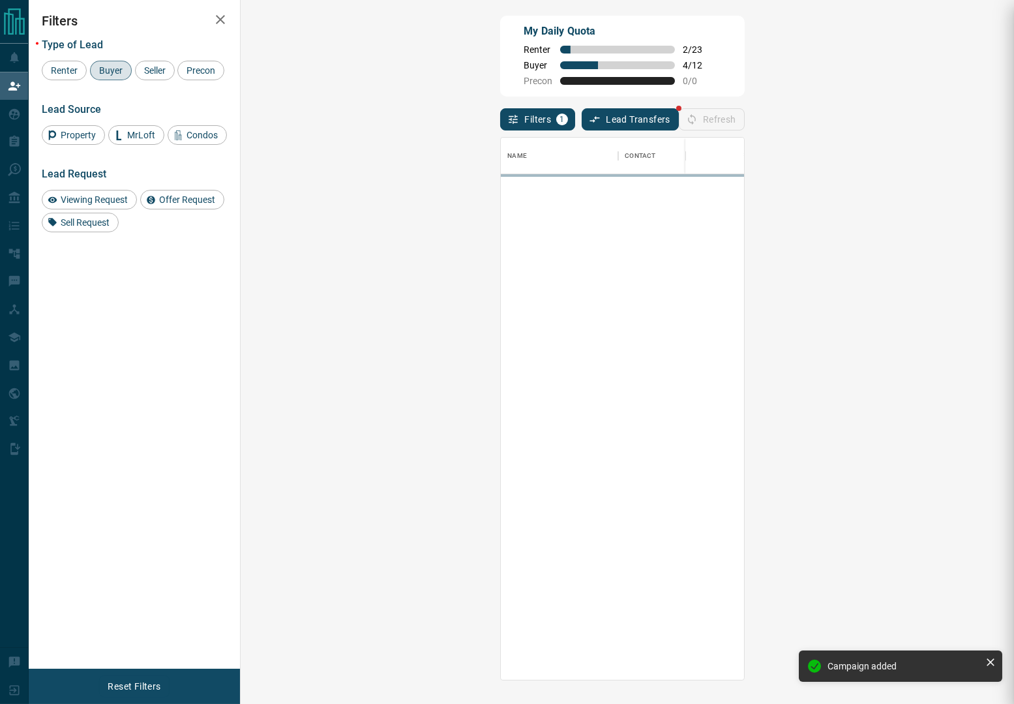
scroll to position [527, 730]
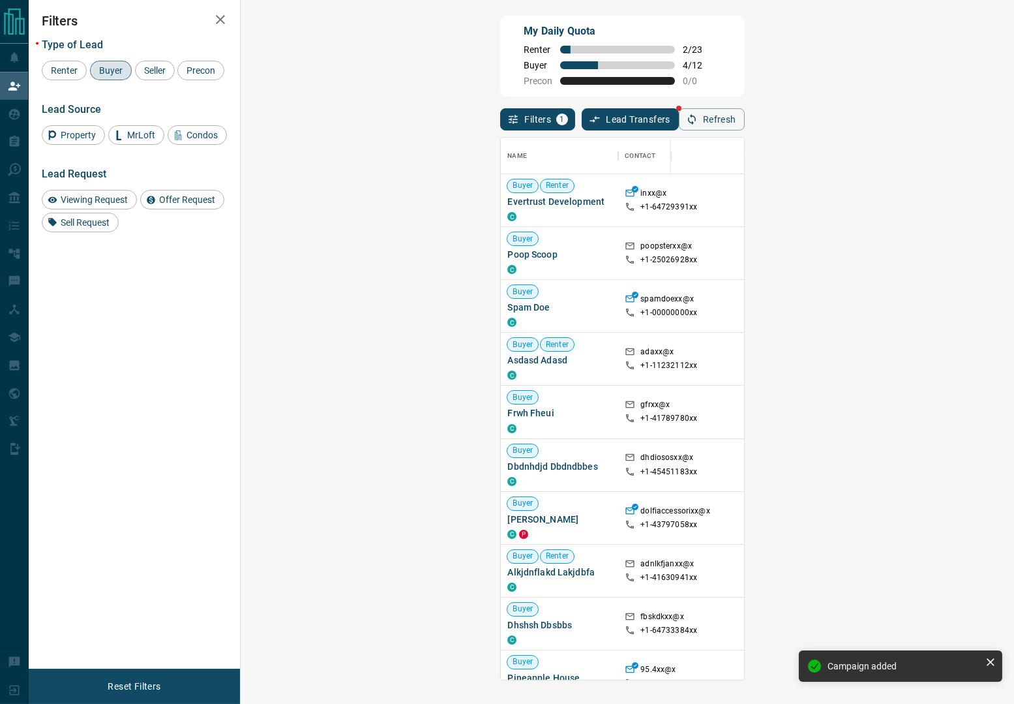
click at [572, 102] on div "Filters 1 Lead Transfers Refresh" at bounding box center [622, 114] width 244 height 34
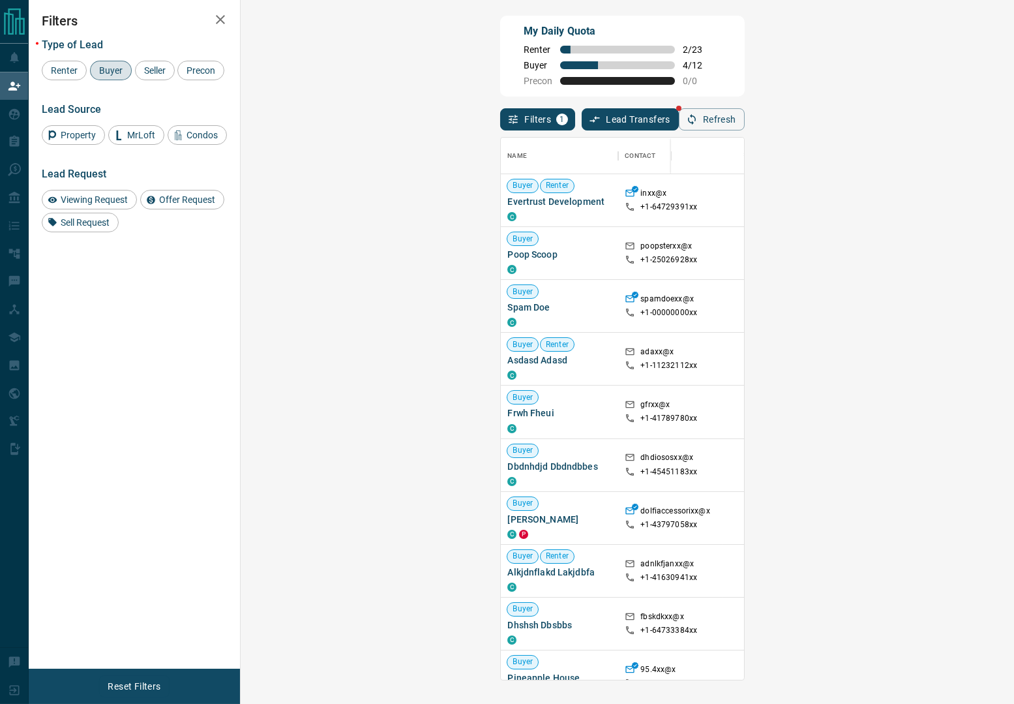
click at [572, 102] on div "Filters 1 Lead Transfers Refresh" at bounding box center [622, 114] width 244 height 34
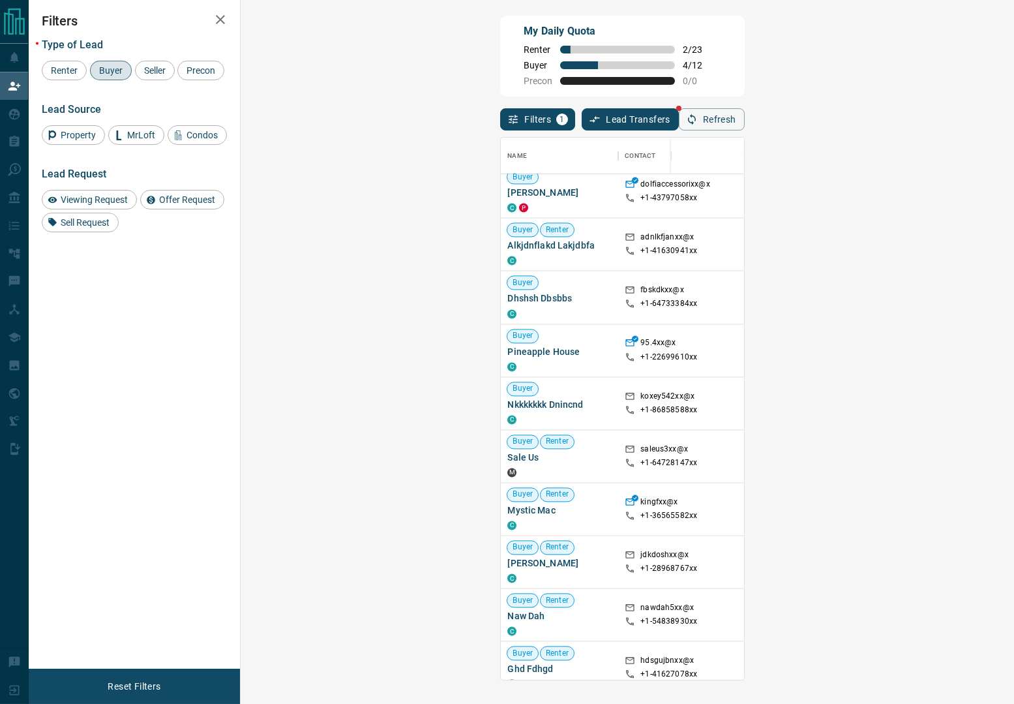
scroll to position [0, 0]
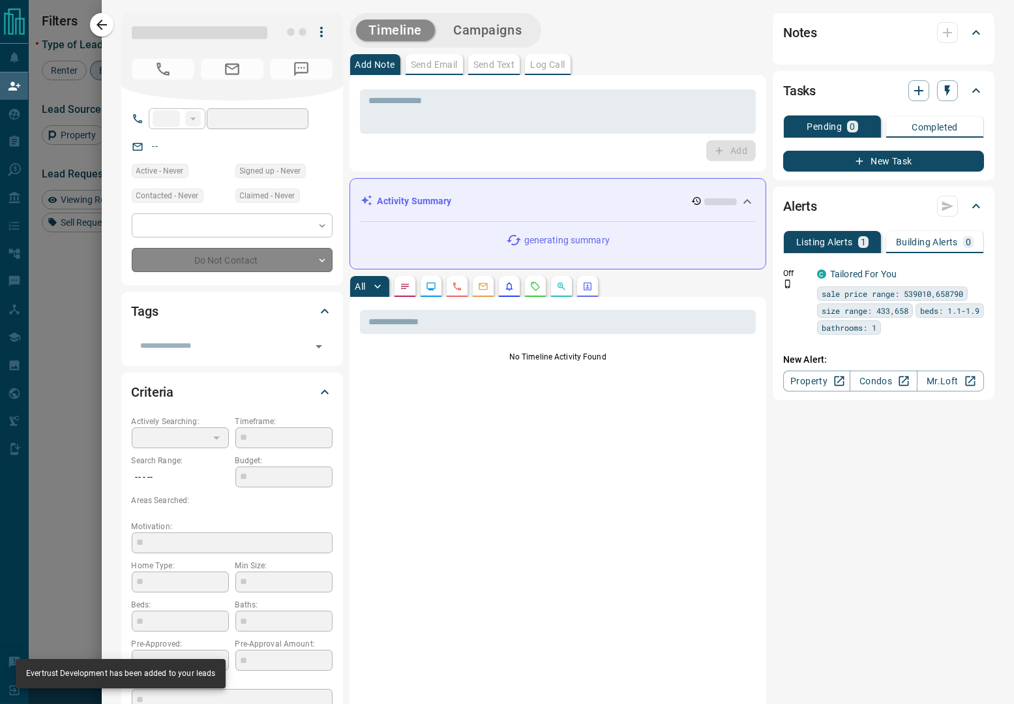
type input "**"
type input "**********"
type input "**"
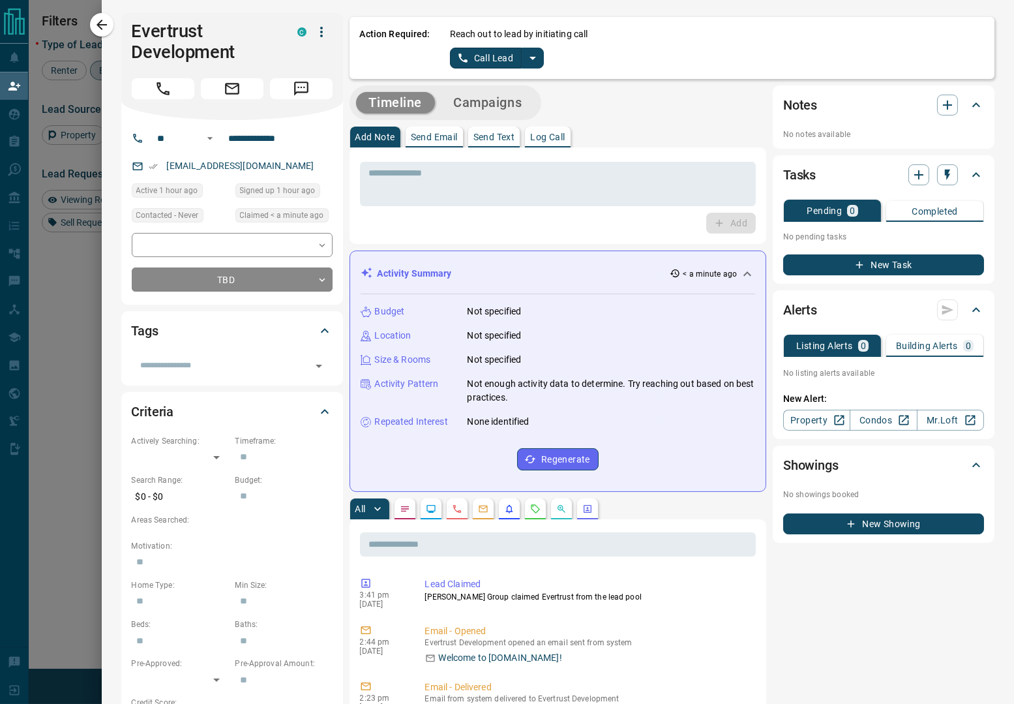
click at [532, 64] on icon "split button" at bounding box center [533, 58] width 16 height 16
click at [496, 107] on li "Log Manual Call" at bounding box center [497, 103] width 80 height 20
click at [509, 76] on div "Action Required: Reach out to lead by initiating call Log Manual Call" at bounding box center [673, 48] width 646 height 62
click at [510, 65] on button "Log Manual Call" at bounding box center [493, 58] width 86 height 21
click at [492, 64] on button "No" at bounding box center [486, 58] width 23 height 20
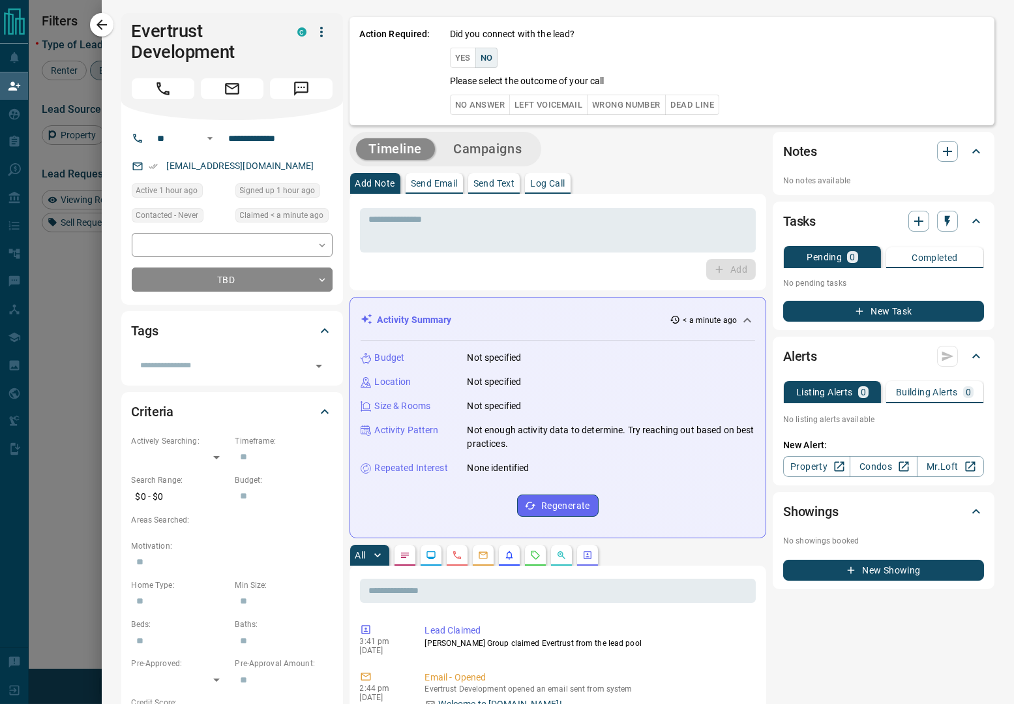
click at [485, 104] on button "No Answer" at bounding box center [480, 105] width 60 height 20
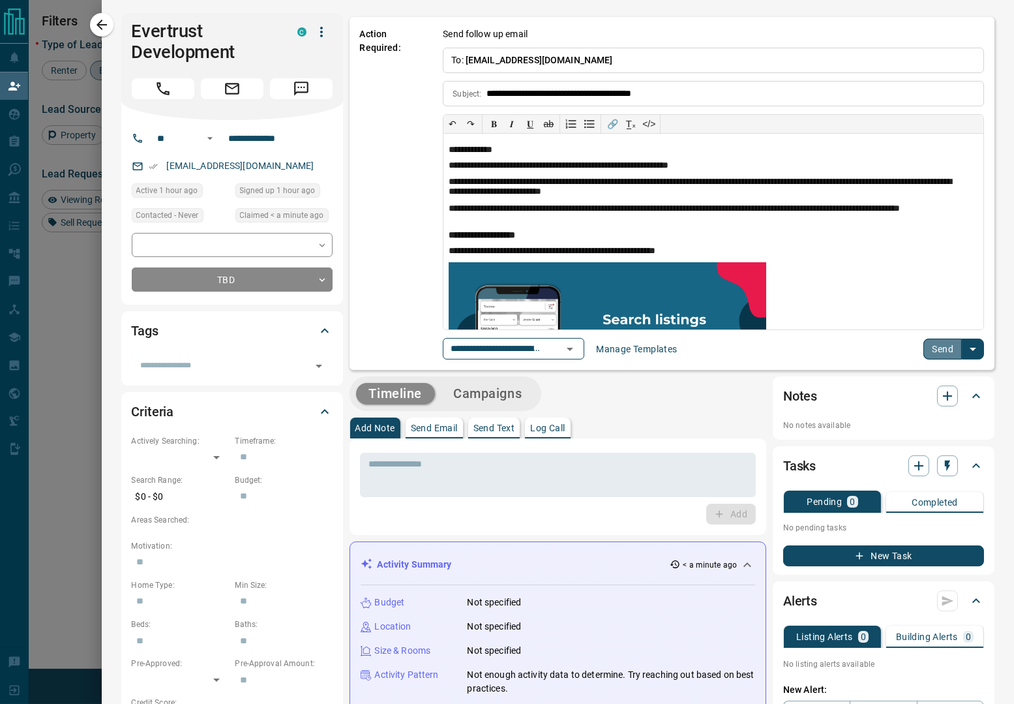
click at [935, 357] on button "Send" at bounding box center [943, 348] width 38 height 21
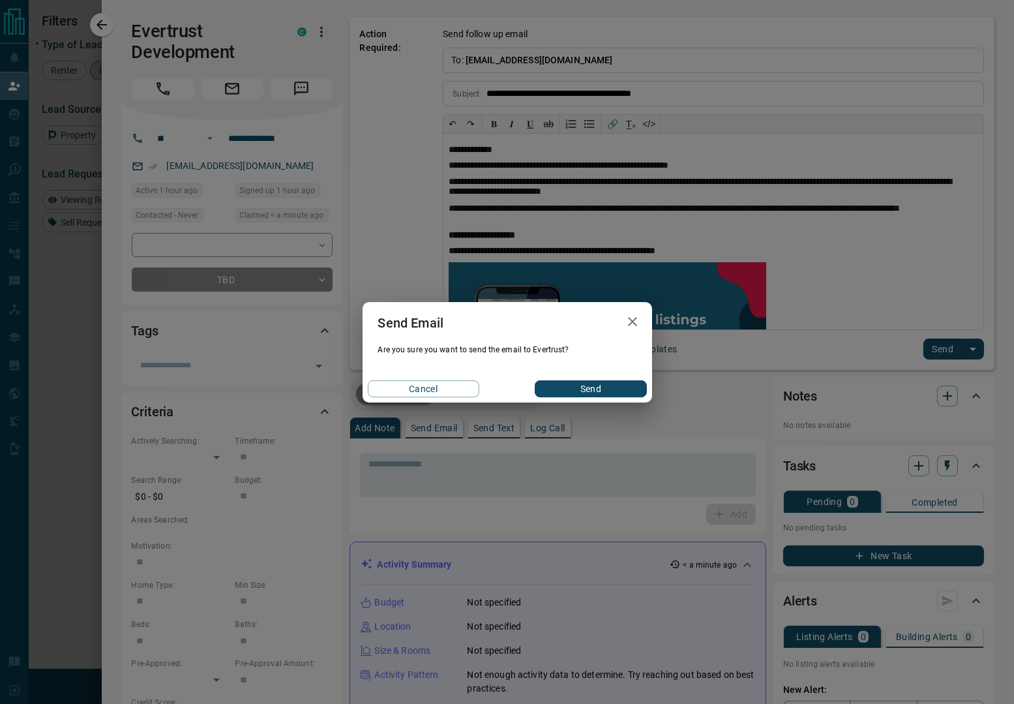
click at [623, 380] on button "Send" at bounding box center [591, 388] width 112 height 17
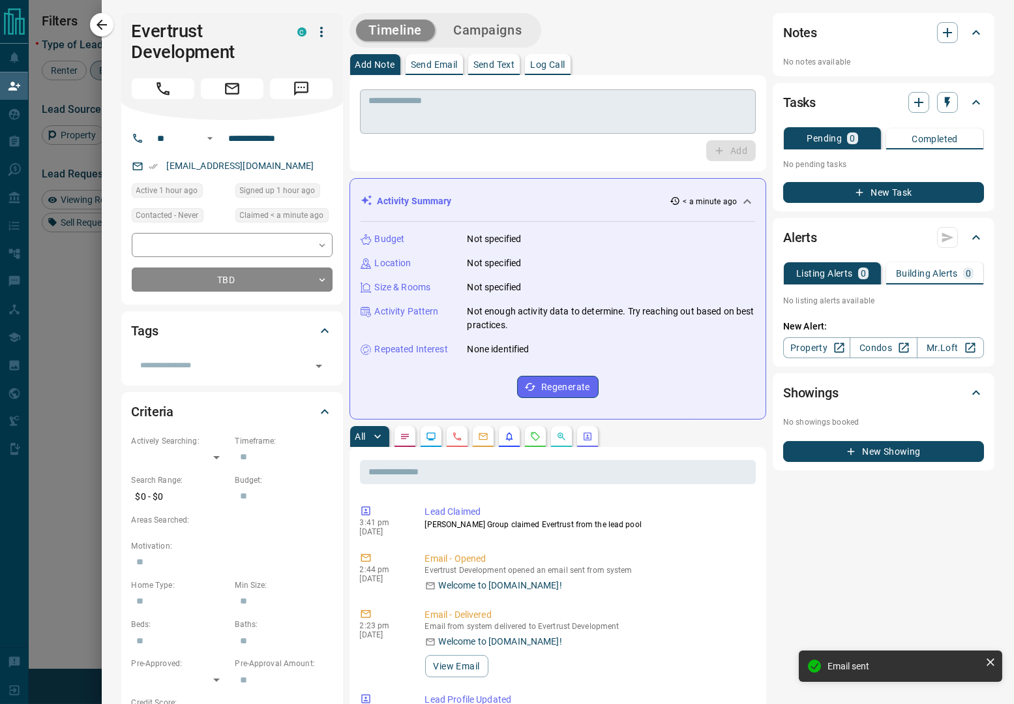
click at [469, 97] on textarea at bounding box center [558, 111] width 378 height 33
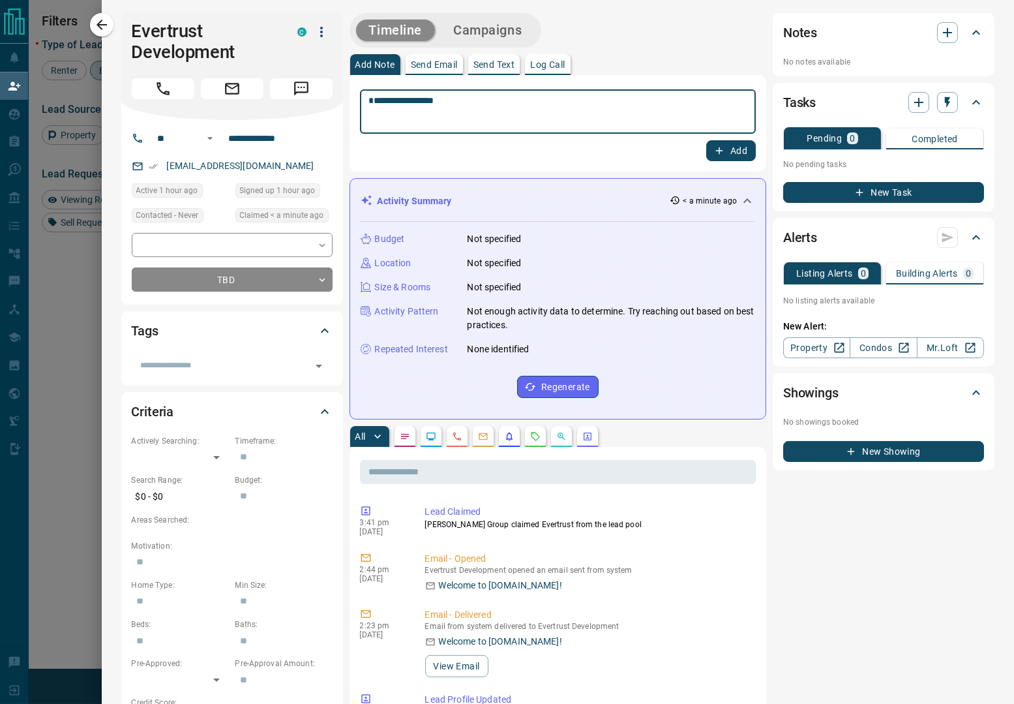
type textarea "**********"
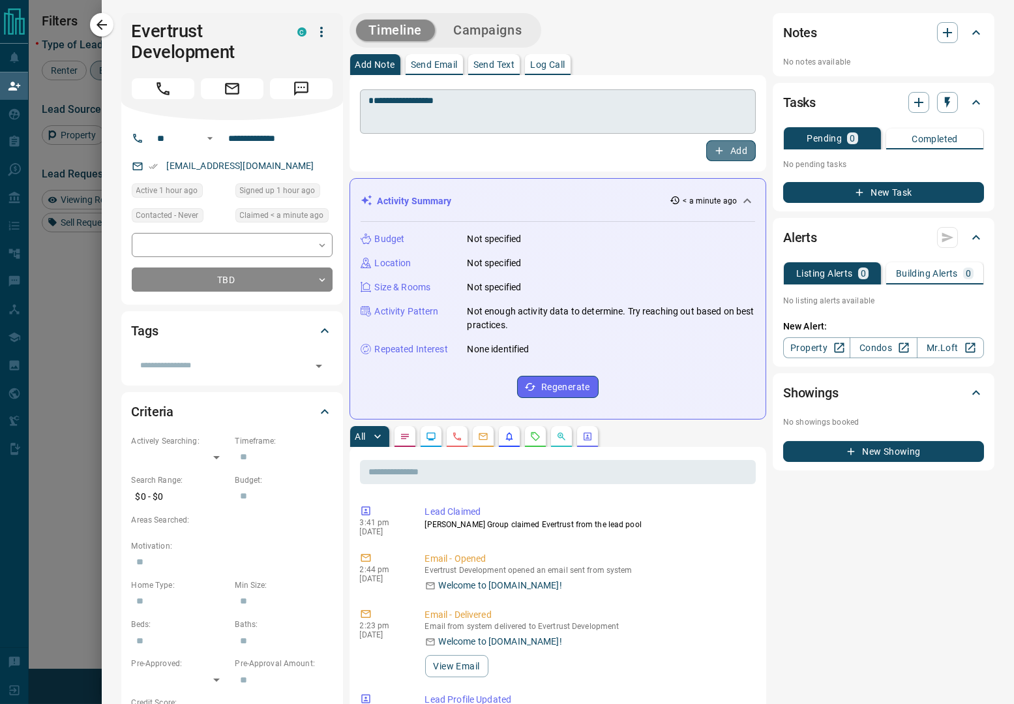
click at [706, 140] on button "Add" at bounding box center [731, 150] width 50 height 21
click at [490, 22] on button "Campaigns" at bounding box center [487, 31] width 95 height 22
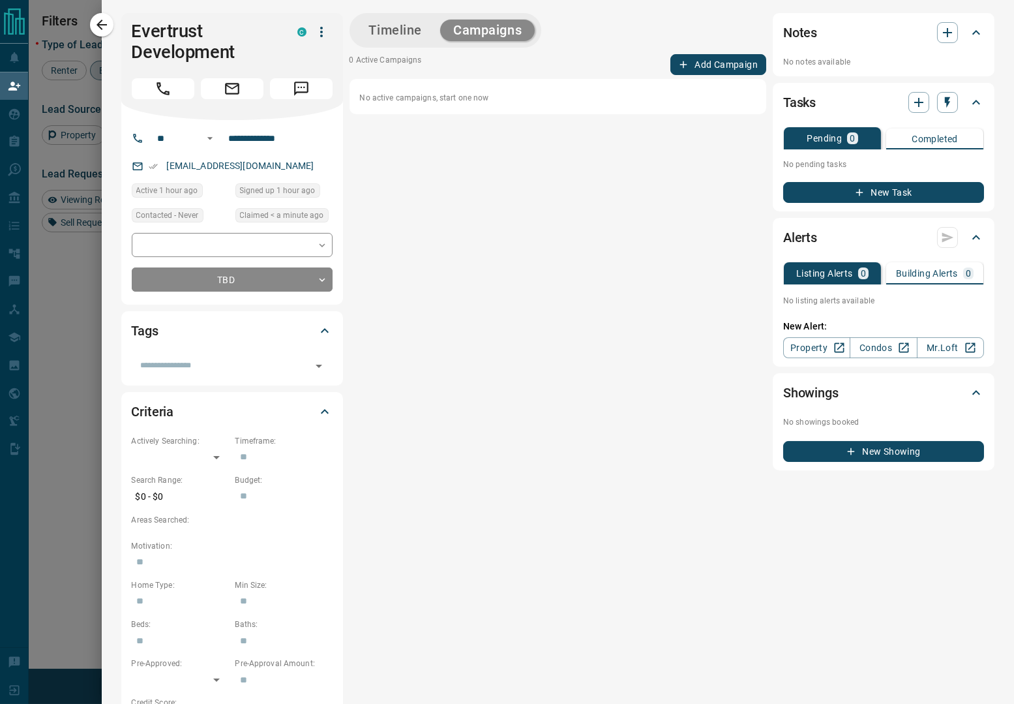
click at [725, 71] on button "Add Campaign" at bounding box center [718, 64] width 96 height 21
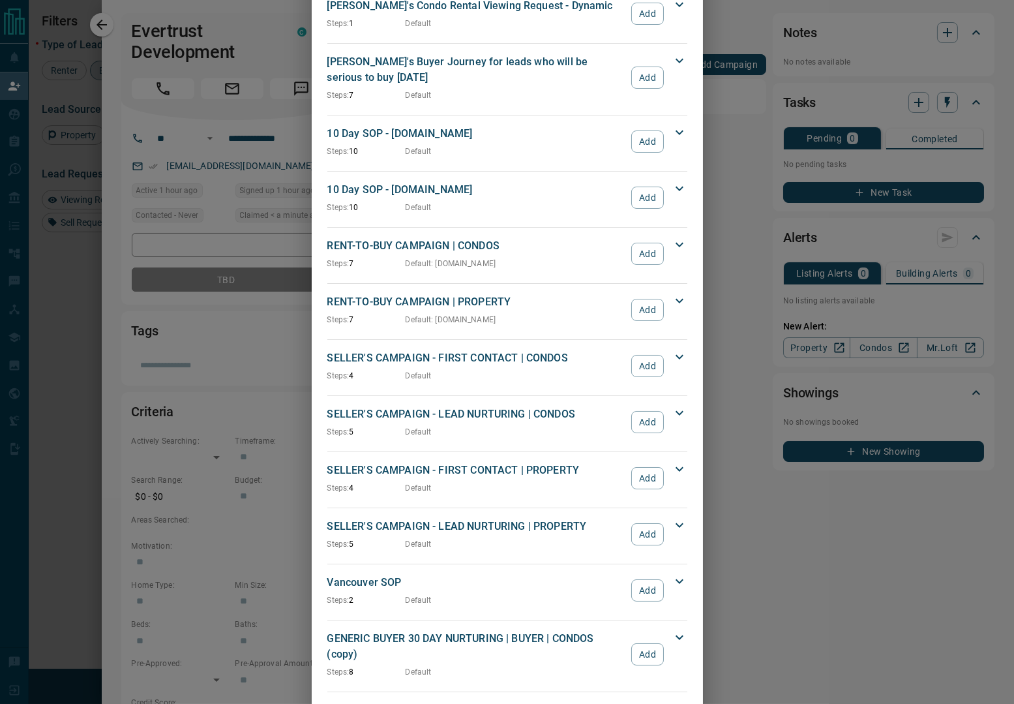
scroll to position [874, 0]
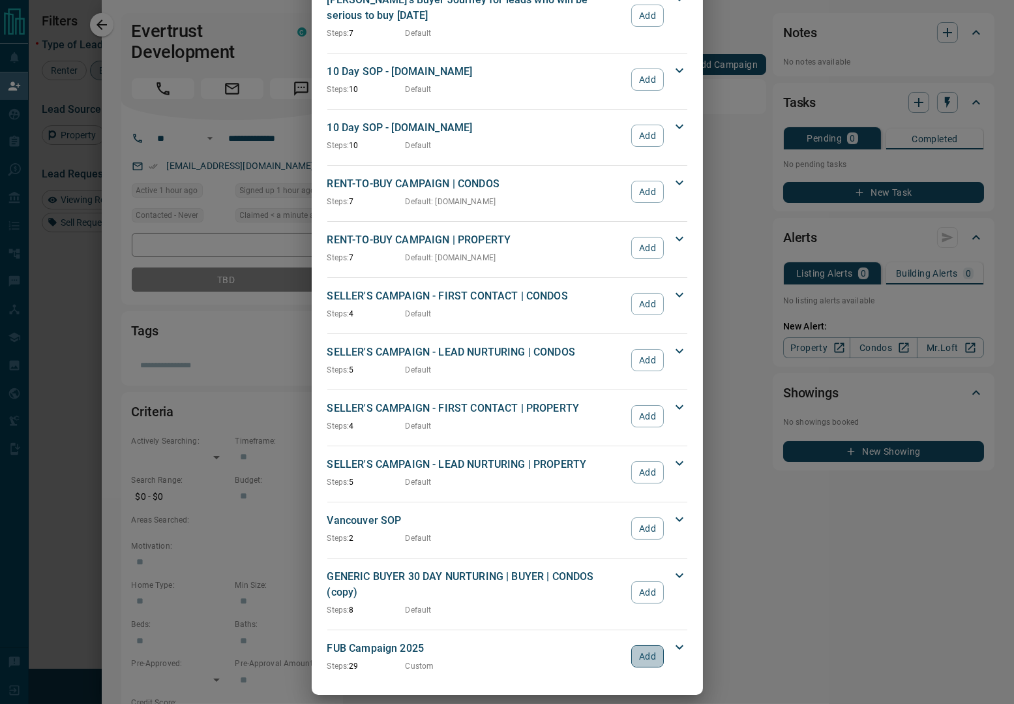
click at [633, 645] on button "Add" at bounding box center [647, 656] width 32 height 22
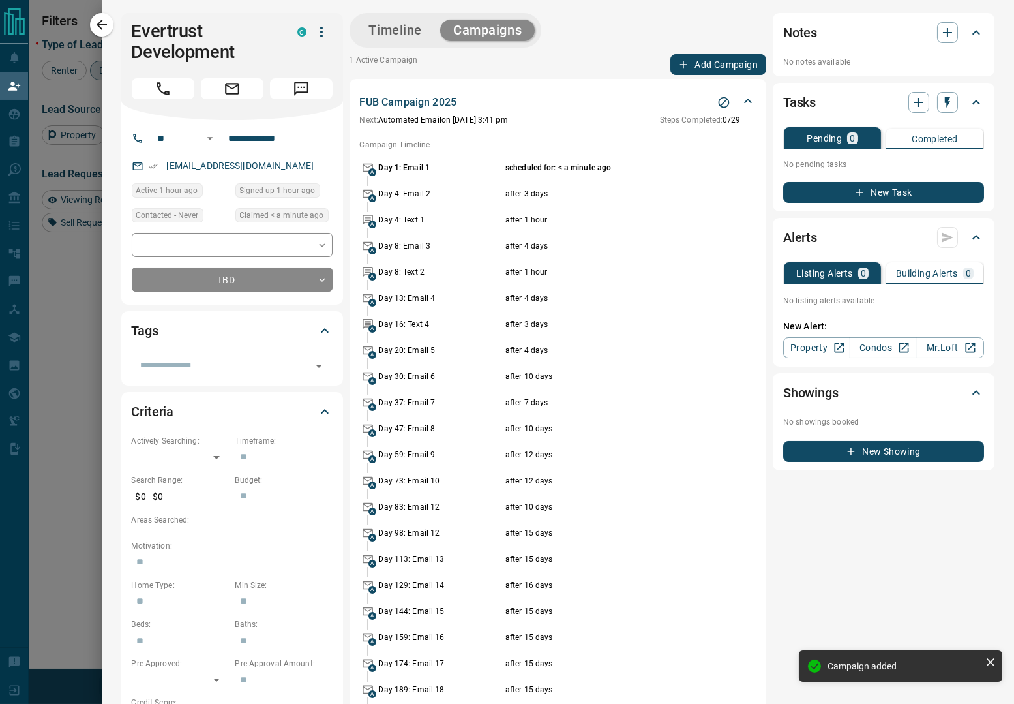
click at [87, 29] on div at bounding box center [507, 352] width 1014 height 704
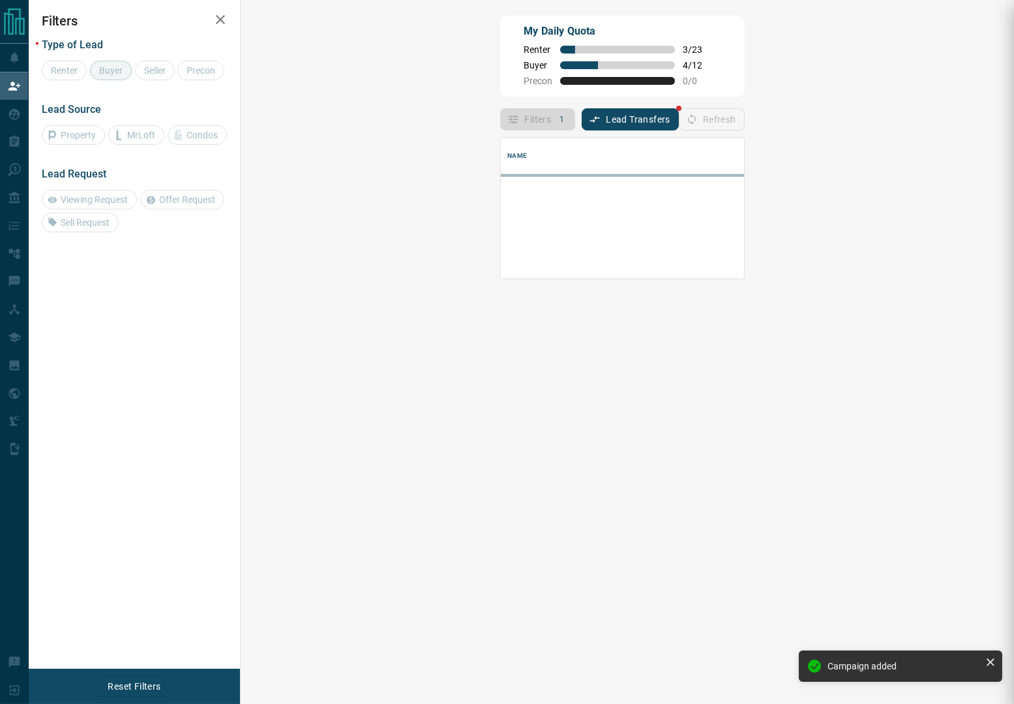
click at [93, 25] on div at bounding box center [507, 352] width 1014 height 704
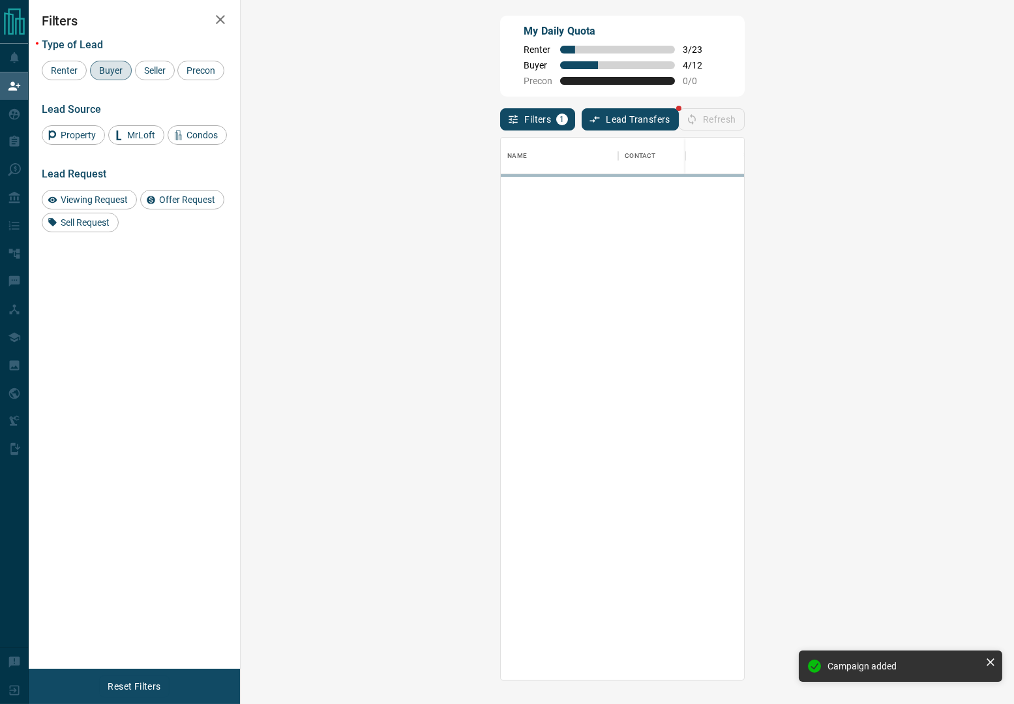
scroll to position [527, 730]
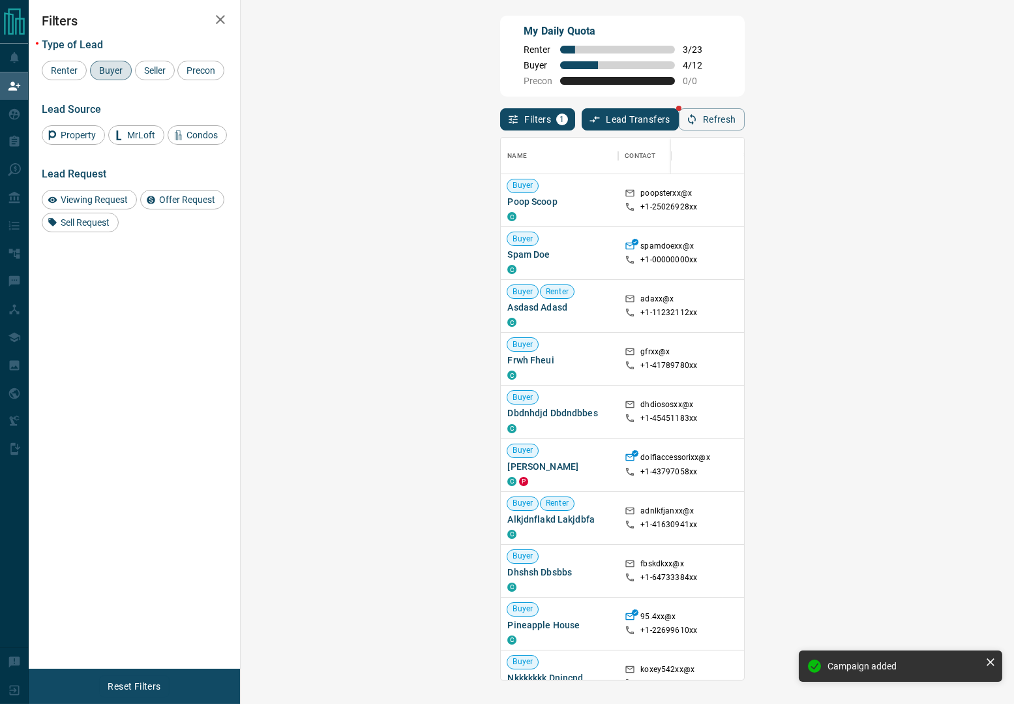
click at [627, 57] on div "My Daily Quota Renter 3 / 23 Buyer 4 / 12 Precon 0 / 0" at bounding box center [622, 56] width 244 height 81
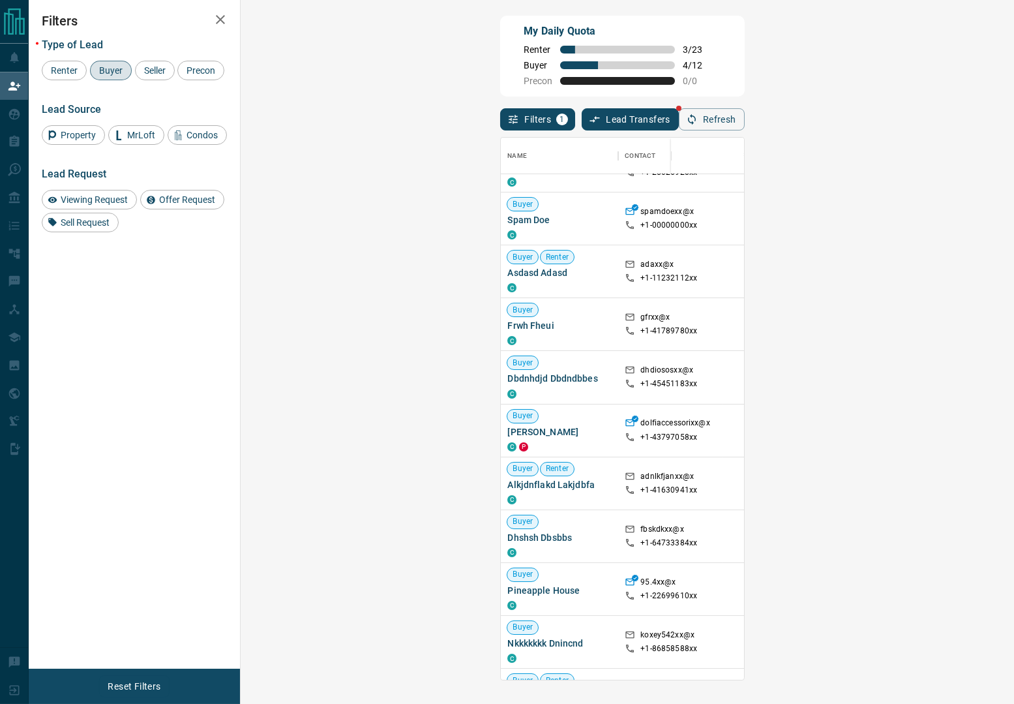
scroll to position [0, 0]
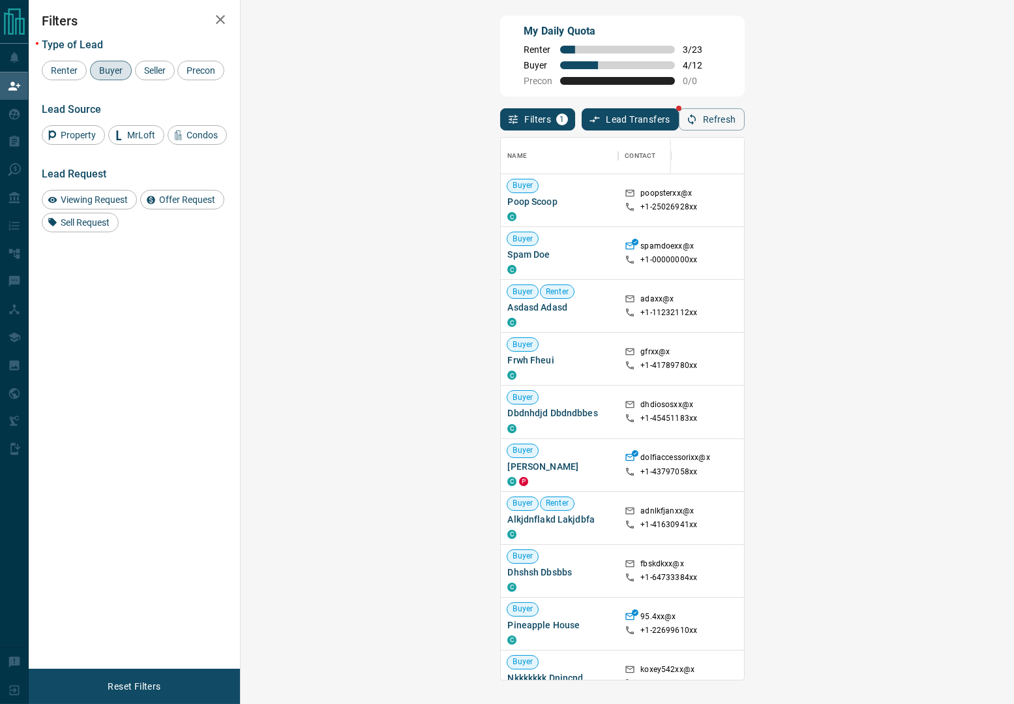
click at [650, 53] on div "My Daily Quota Renter 3 / 23 Buyer 4 / 12 Precon 0 / 0" at bounding box center [622, 56] width 244 height 81
click at [500, 95] on div "My Daily Quota Renter 3 / 23 Buyer 4 / 12 Precon 0 / 0" at bounding box center [622, 56] width 244 height 81
click at [744, 54] on div "My Daily Quota Renter 3 / 23 Buyer 4 / 12 Precon 0 / 0" at bounding box center [622, 56] width 244 height 81
click at [744, 65] on div "My Daily Quota Renter 3 / 23 Buyer 4 / 12 Precon 0 / 0" at bounding box center [622, 56] width 244 height 81
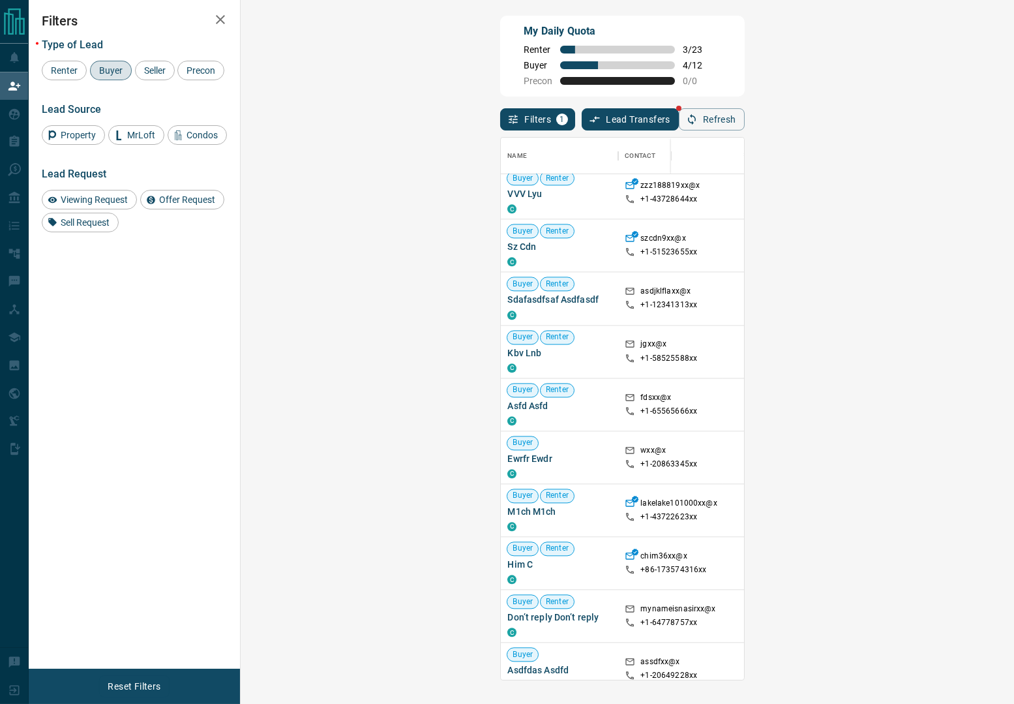
scroll to position [815, 0]
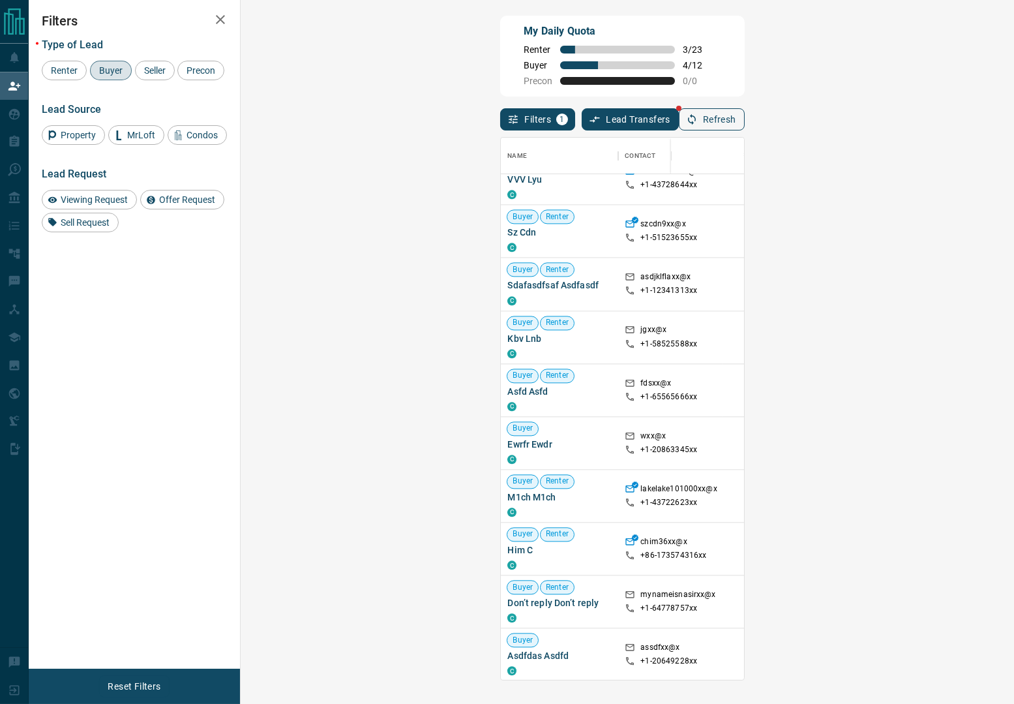
click at [745, 115] on button "Refresh" at bounding box center [712, 119] width 66 height 22
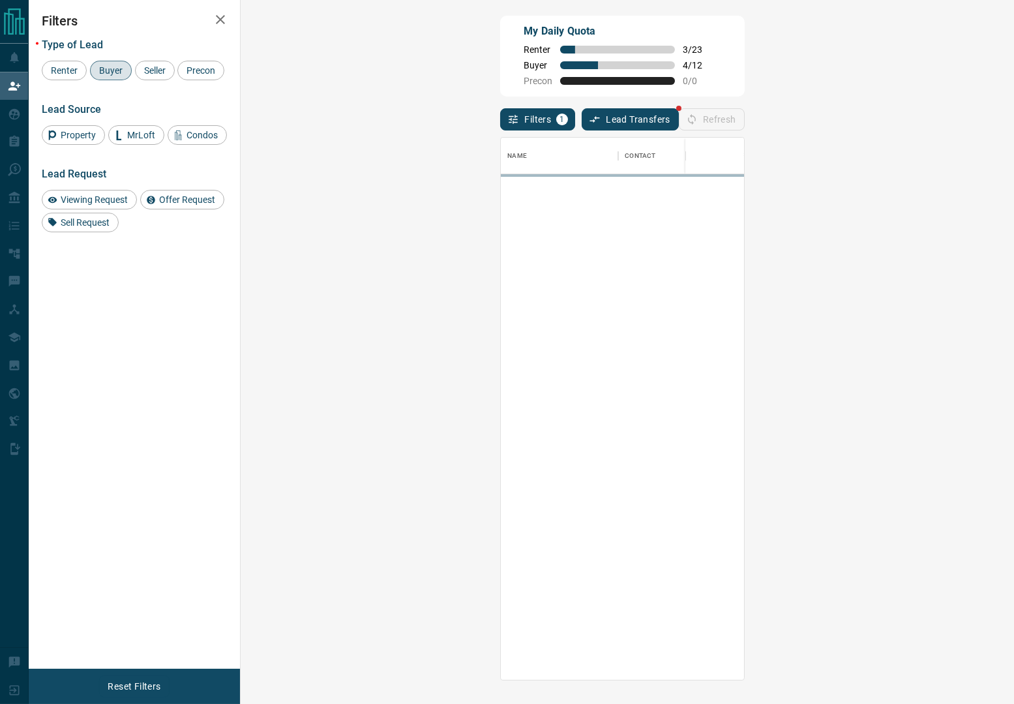
scroll to position [527, 730]
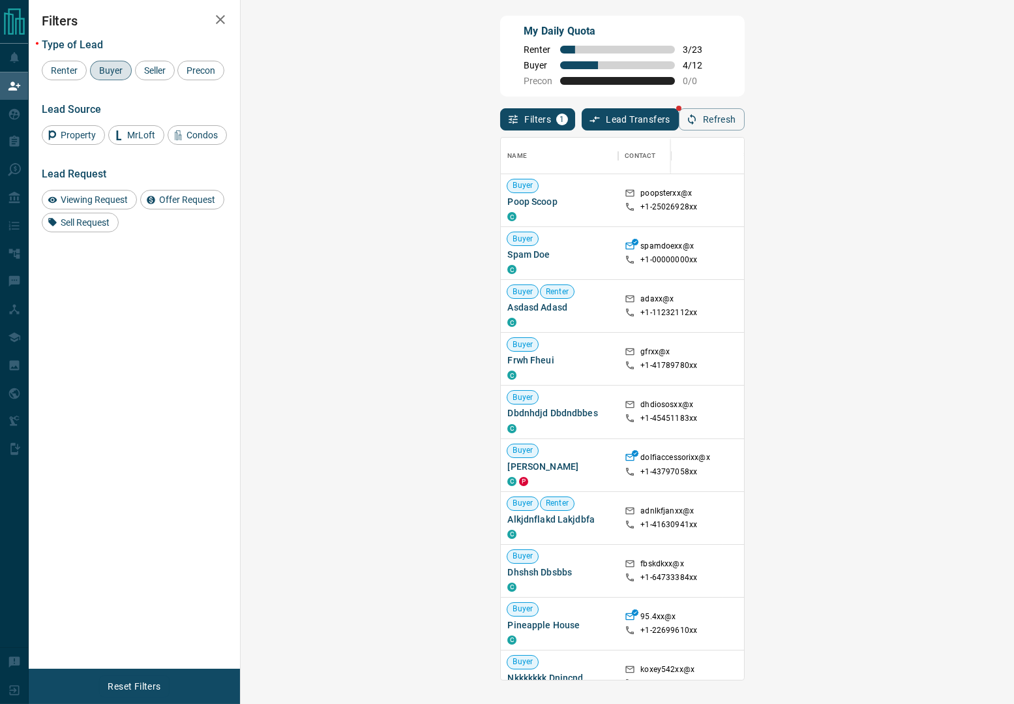
click at [696, 76] on div "My Daily Quota Renter 3 / 23 Buyer 4 / 12 Precon 0 / 0" at bounding box center [622, 56] width 244 height 81
click at [137, 455] on div "Filters Type of Lead Renter Buyer Seller Precon Lead Source Property MrLoft Con…" at bounding box center [134, 334] width 211 height 669
click at [744, 17] on div "My Daily Quota Renter 3 / 23 Buyer 4 / 12 Precon 0 / 0" at bounding box center [622, 56] width 244 height 81
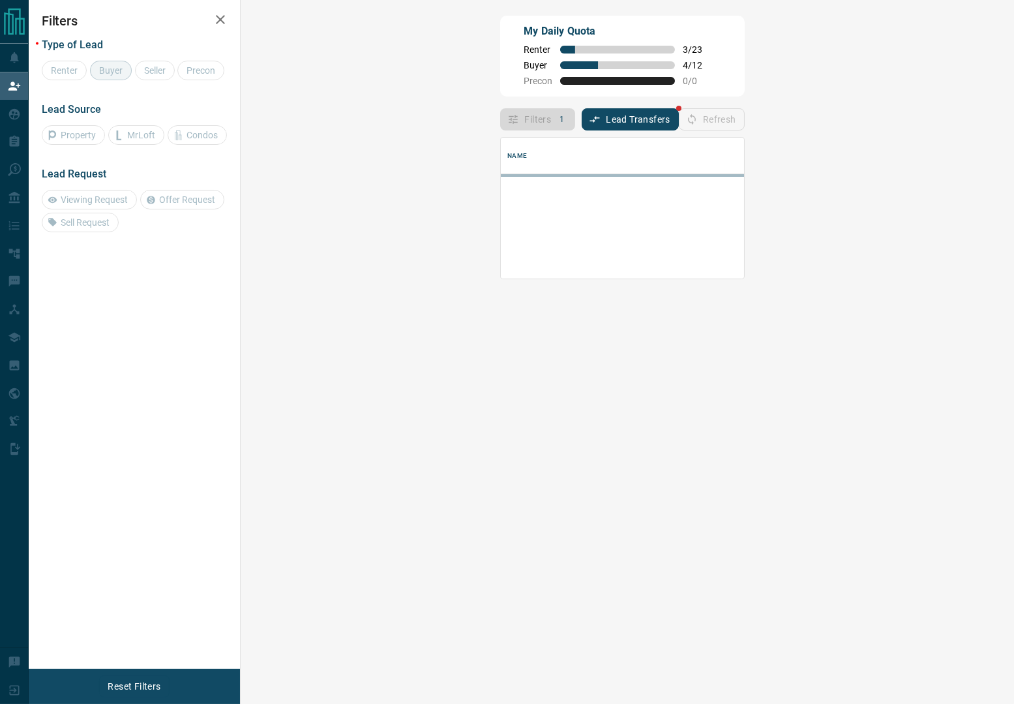
click at [744, 56] on div "My Daily Quota Renter 3 / 23 Buyer 4 / 12 Precon 0 / 0" at bounding box center [622, 56] width 244 height 81
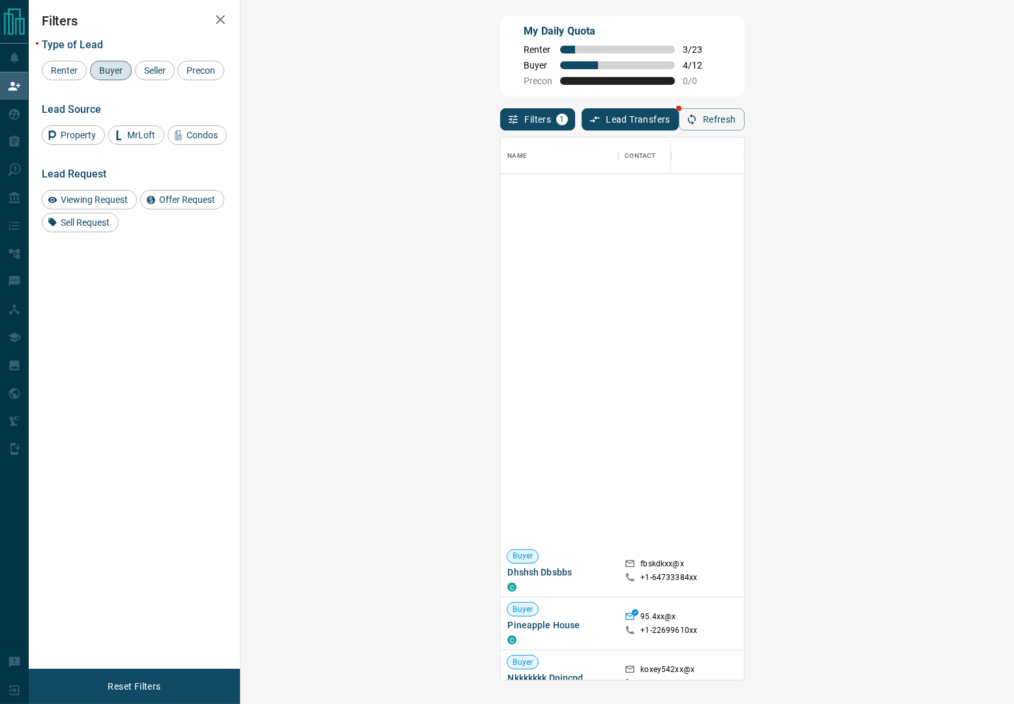
scroll to position [489, 0]
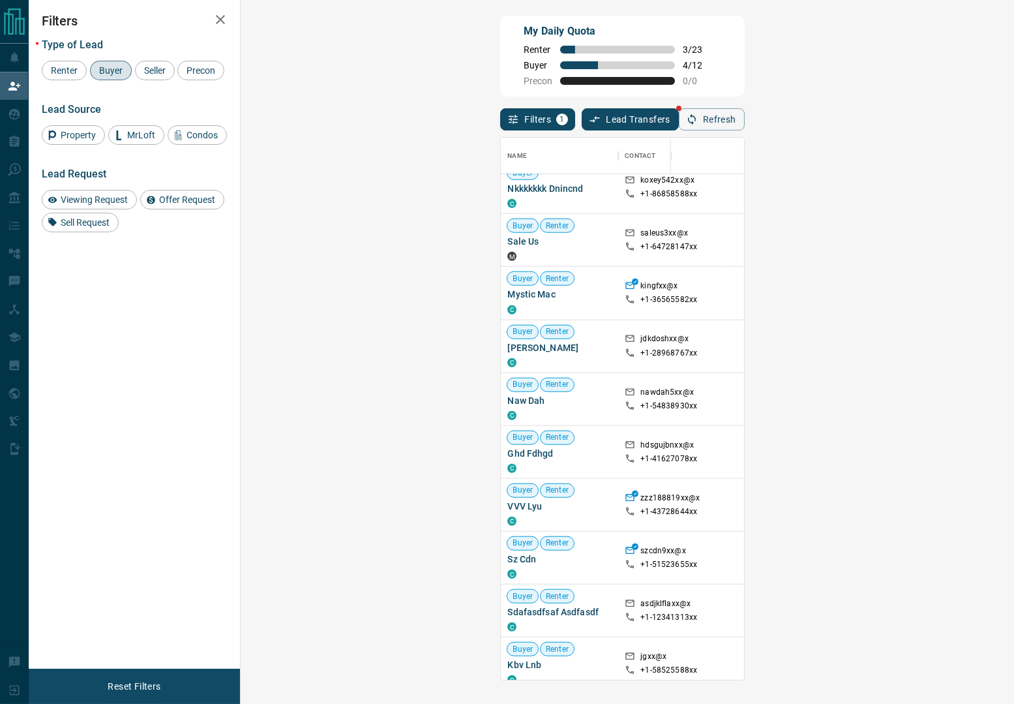
click at [550, 89] on div "My Daily Quota Renter 3 / 23 Buyer 4 / 12 Precon 0 / 0" at bounding box center [622, 56] width 244 height 81
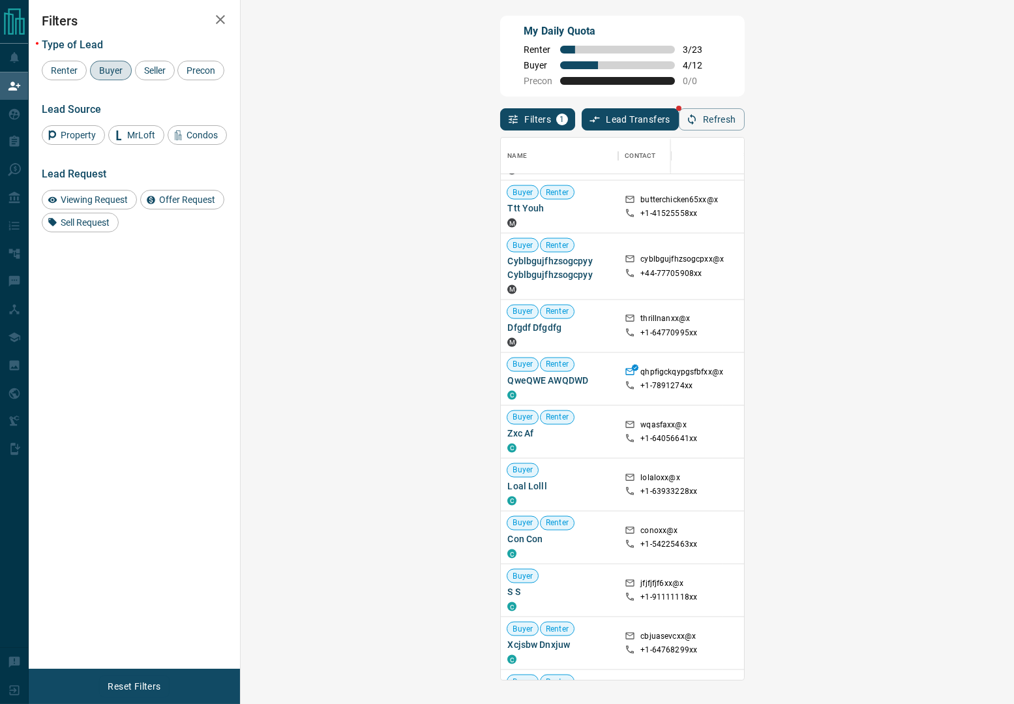
scroll to position [1985, 0]
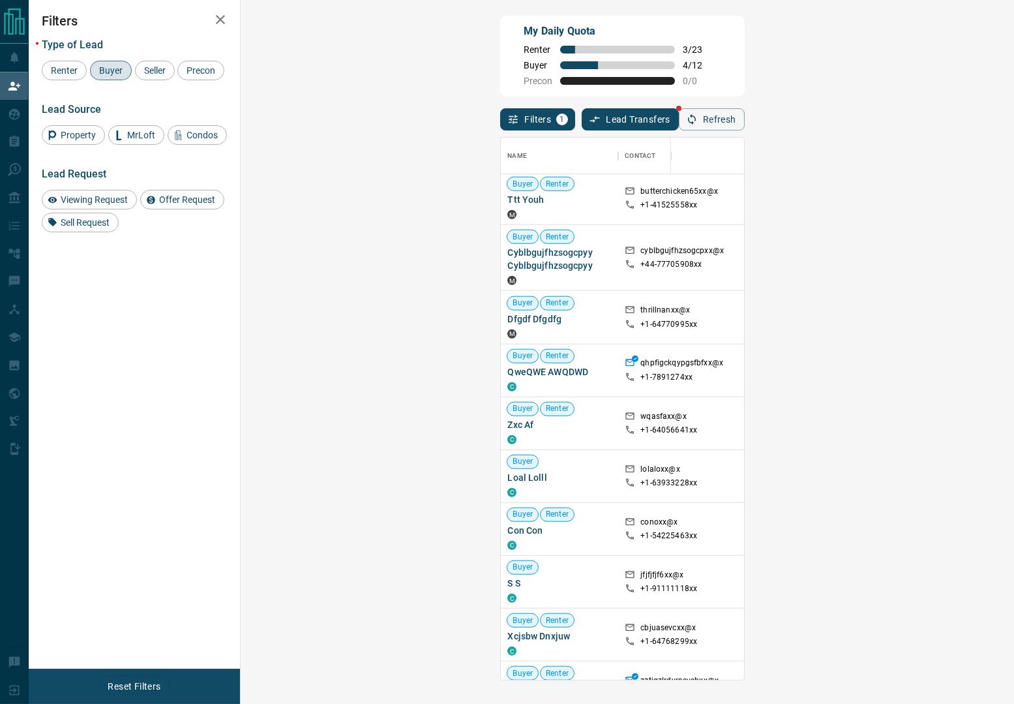
click at [744, 97] on div "Filters 1 Lead Transfers Refresh" at bounding box center [622, 114] width 244 height 34
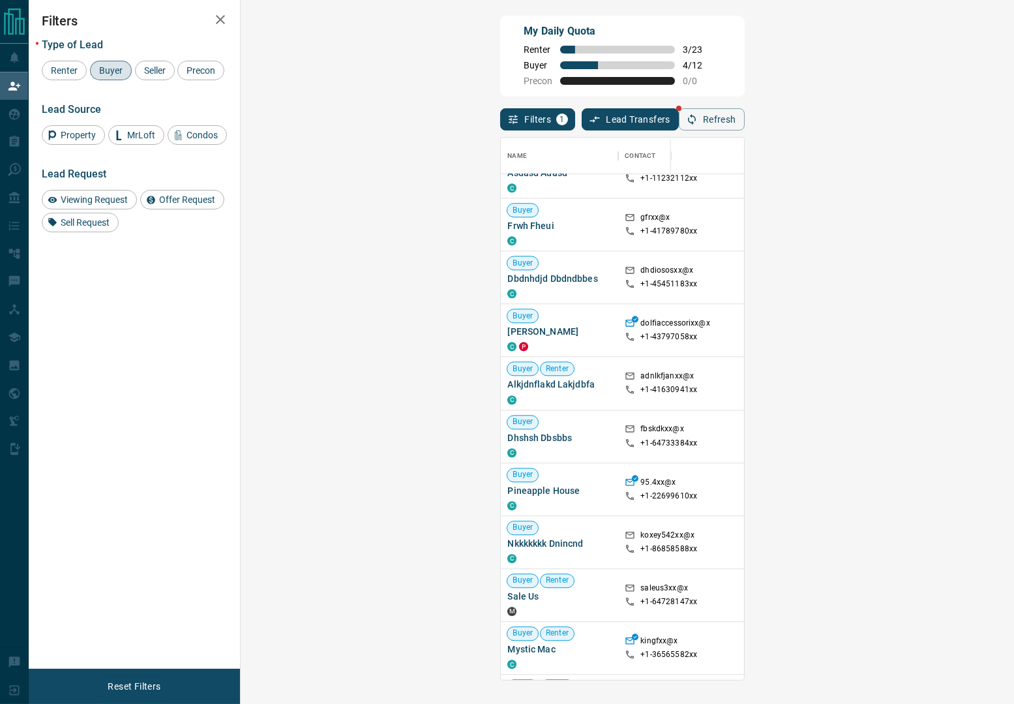
scroll to position [489, 0]
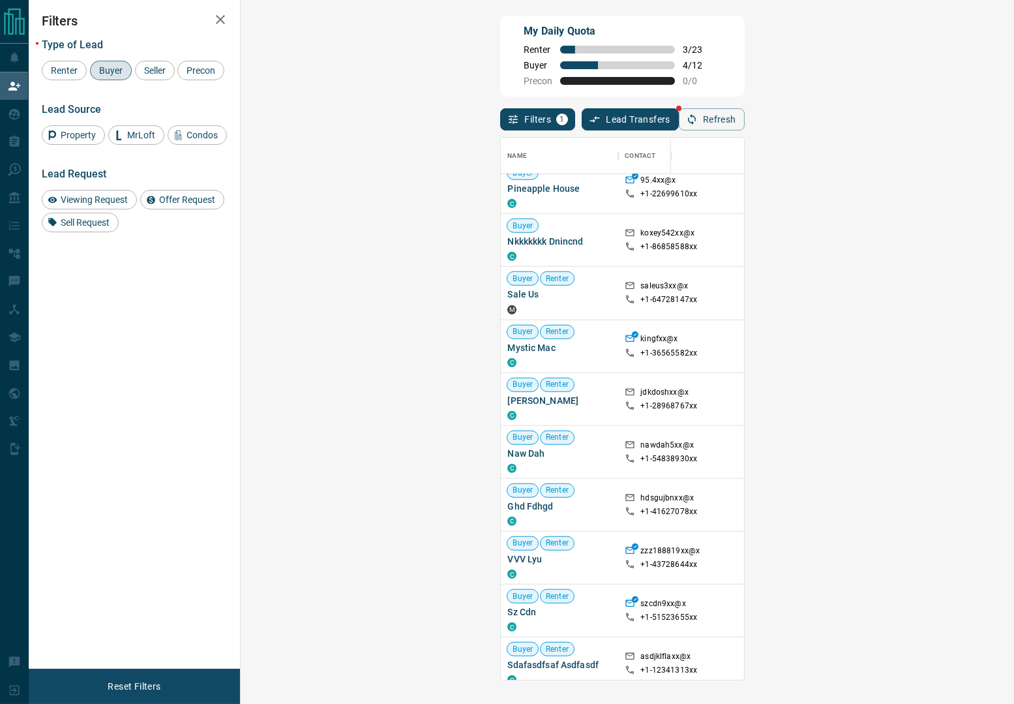
click at [640, 32] on div "My Daily Quota Renter 3 / 23 Buyer 4 / 12 Precon 0 / 0" at bounding box center [622, 56] width 244 height 81
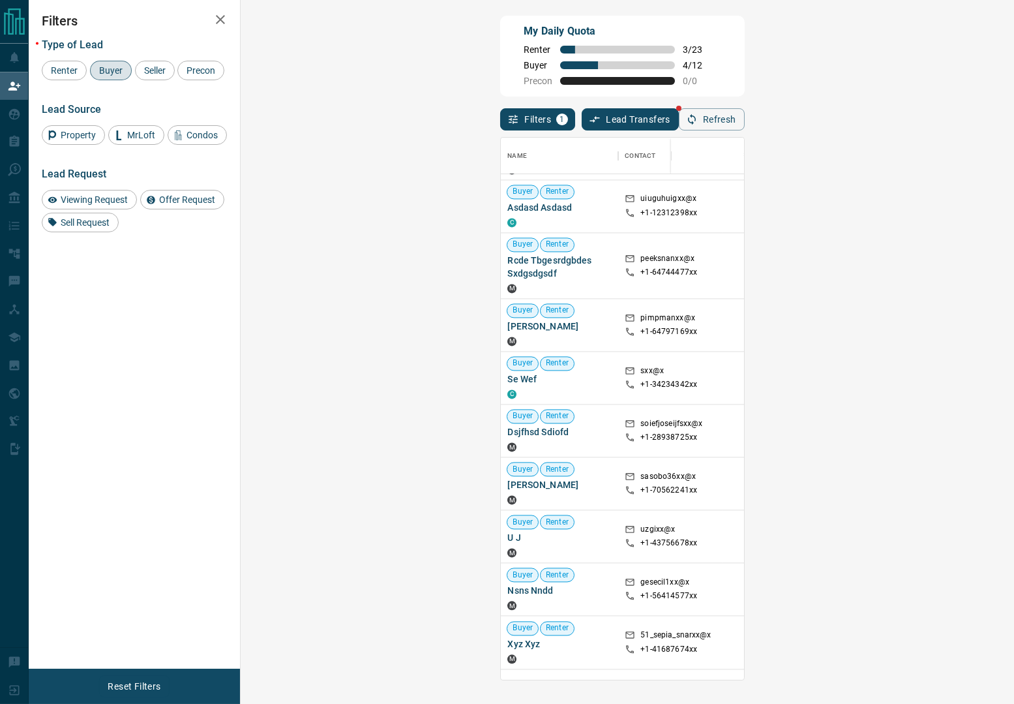
scroll to position [1304, 0]
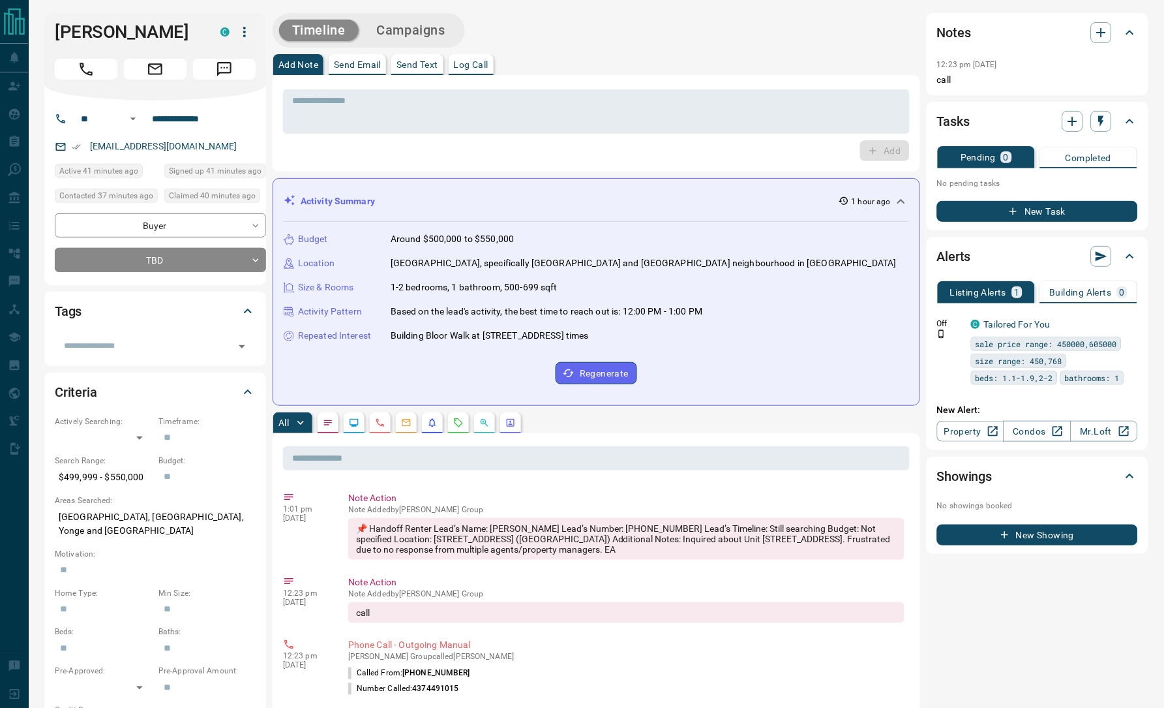
scroll to position [119, 0]
